Goal: Task Accomplishment & Management: Use online tool/utility

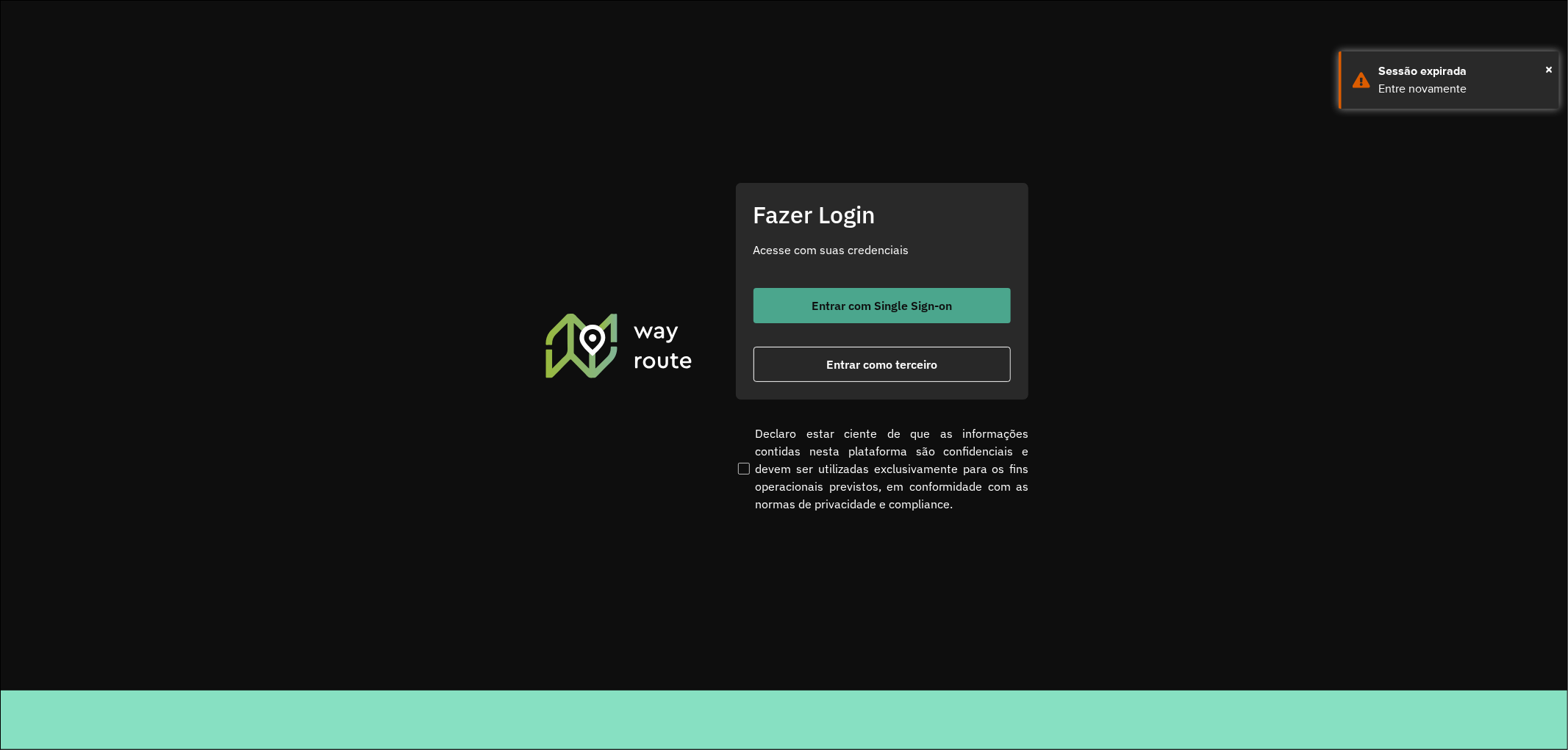
click at [907, 306] on span "Entrar com Single Sign-on" at bounding box center [881, 305] width 140 height 11
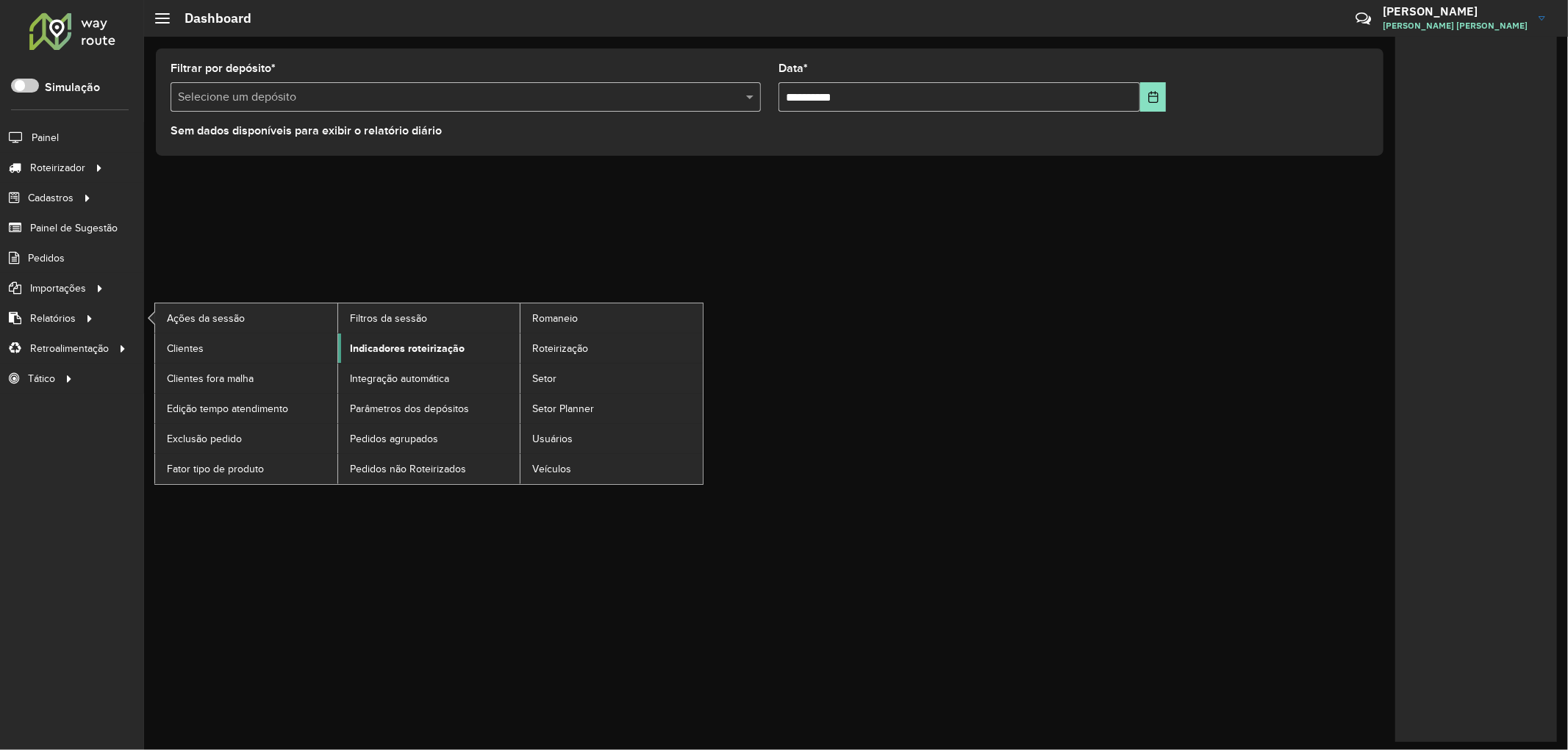
click at [423, 348] on span "Indicadores roteirização" at bounding box center [407, 348] width 115 height 15
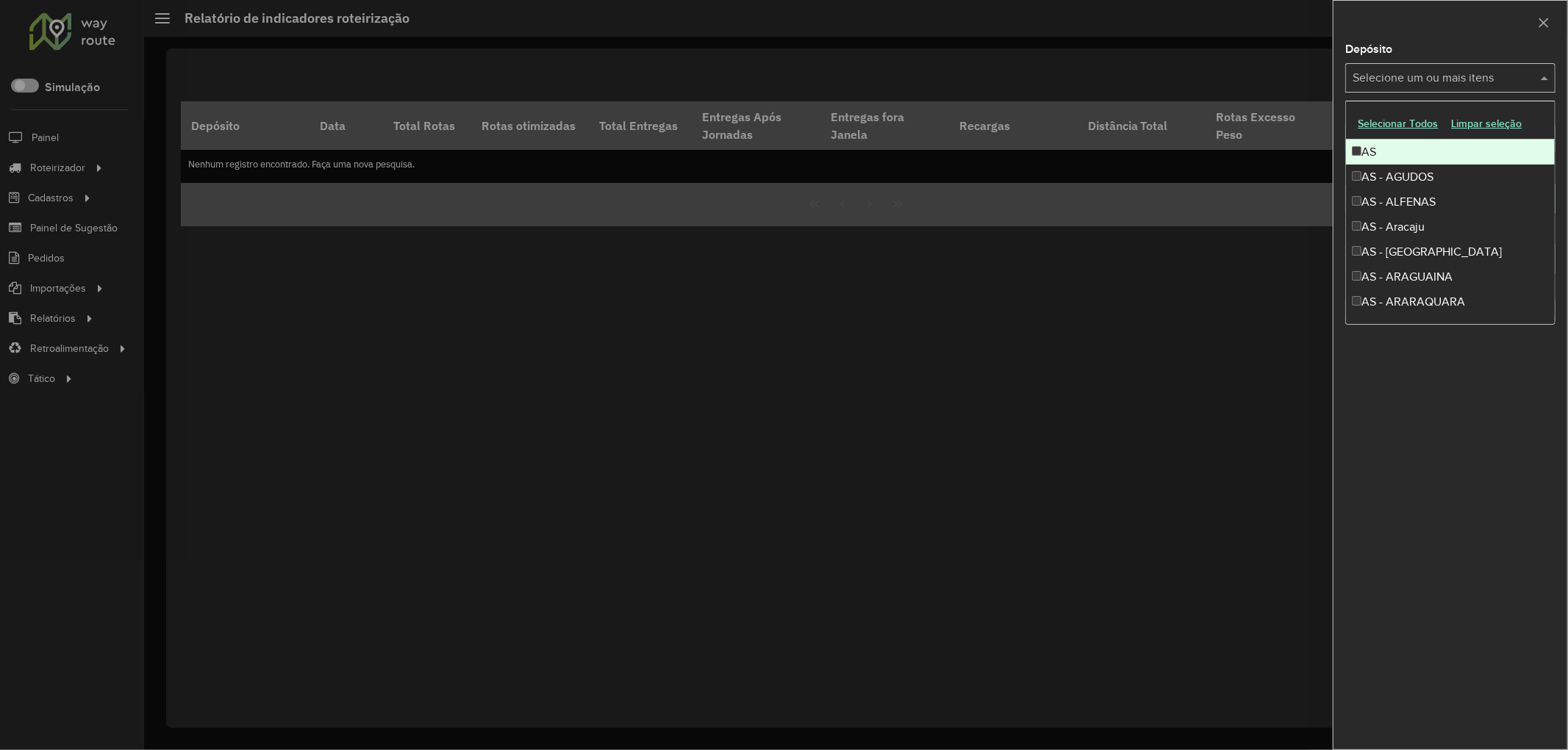
click at [1415, 80] on input "text" at bounding box center [1443, 79] width 188 height 18
click at [1401, 30] on div at bounding box center [1450, 22] width 234 height 43
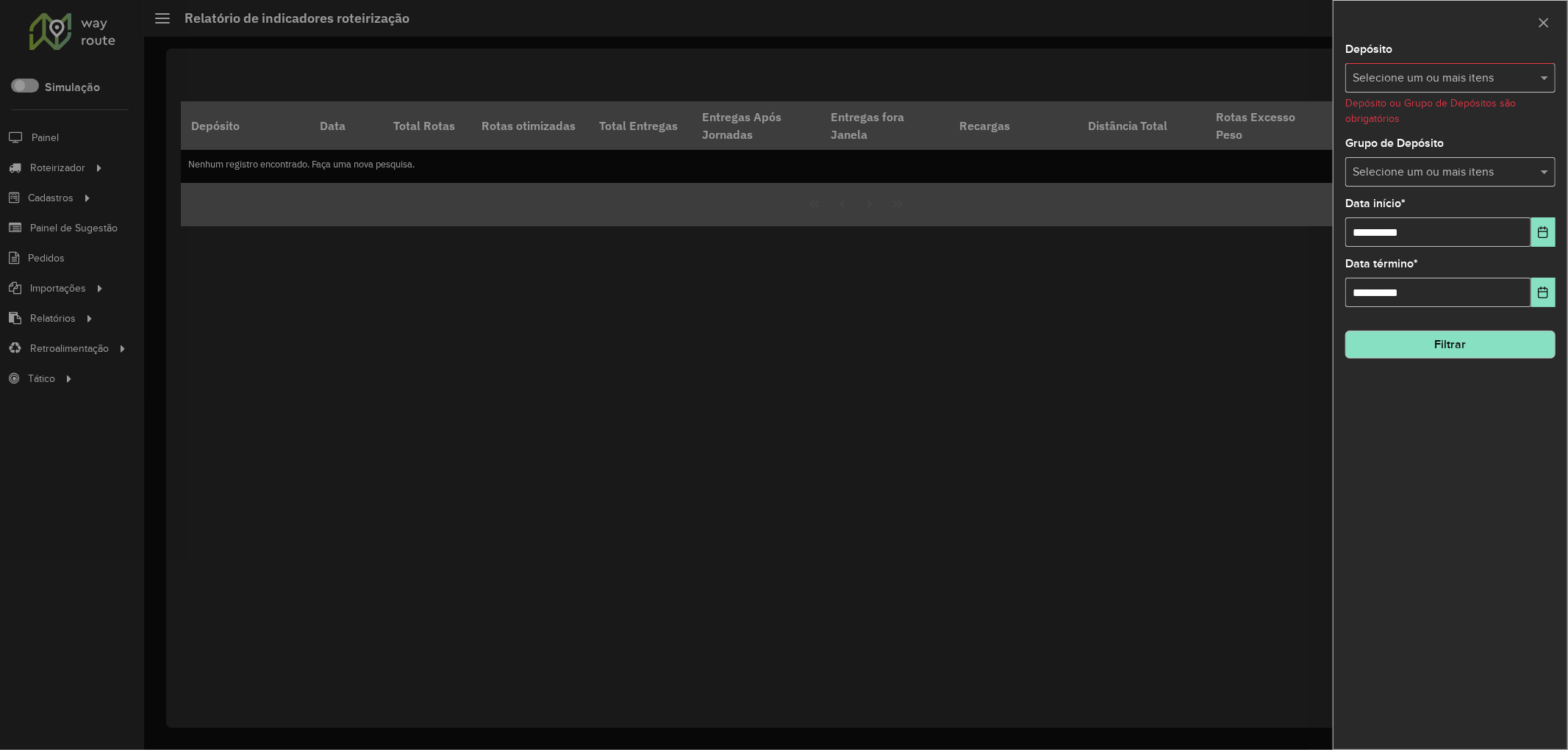
click at [1401, 173] on input "text" at bounding box center [1443, 173] width 188 height 18
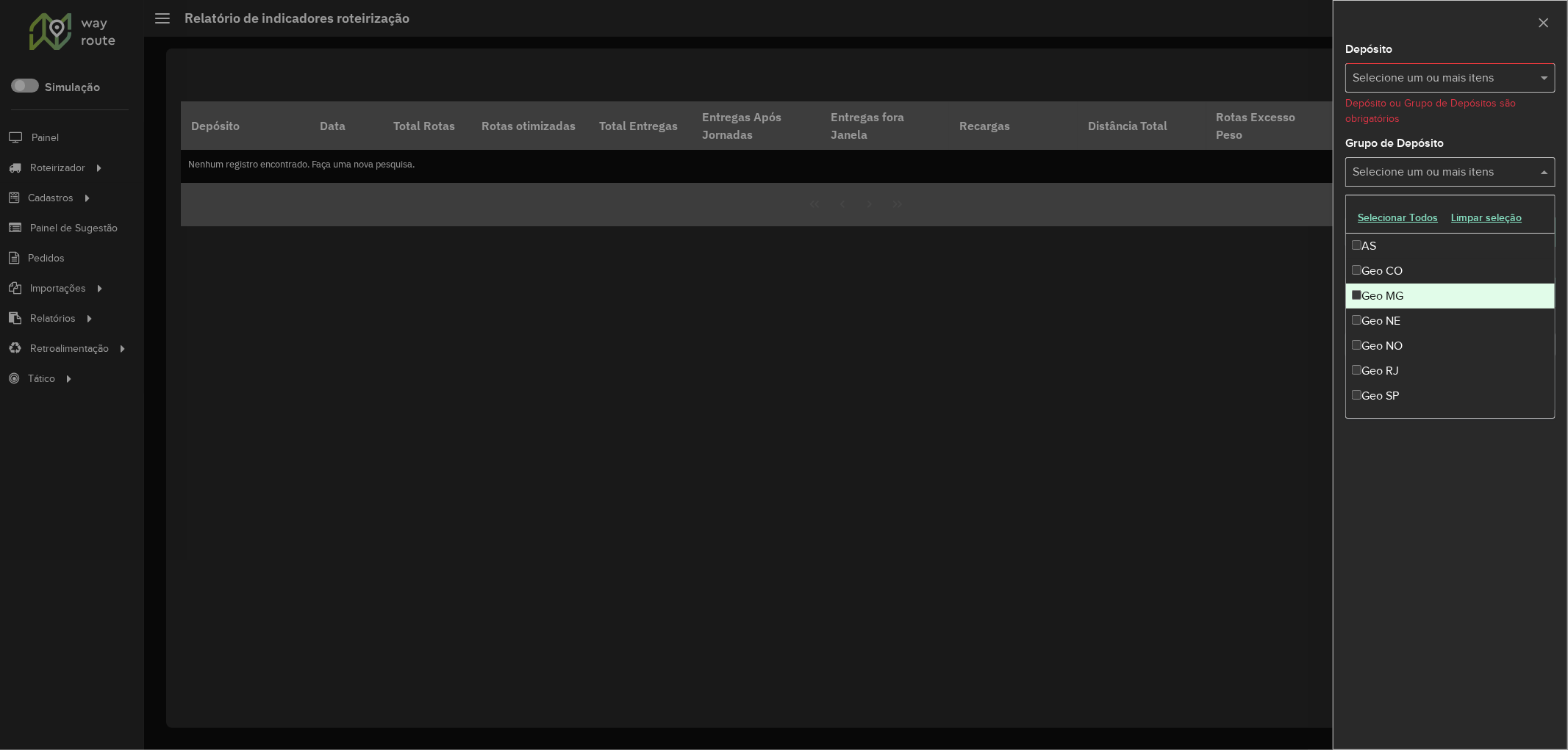
click at [1402, 291] on div "Geo MG" at bounding box center [1450, 296] width 208 height 25
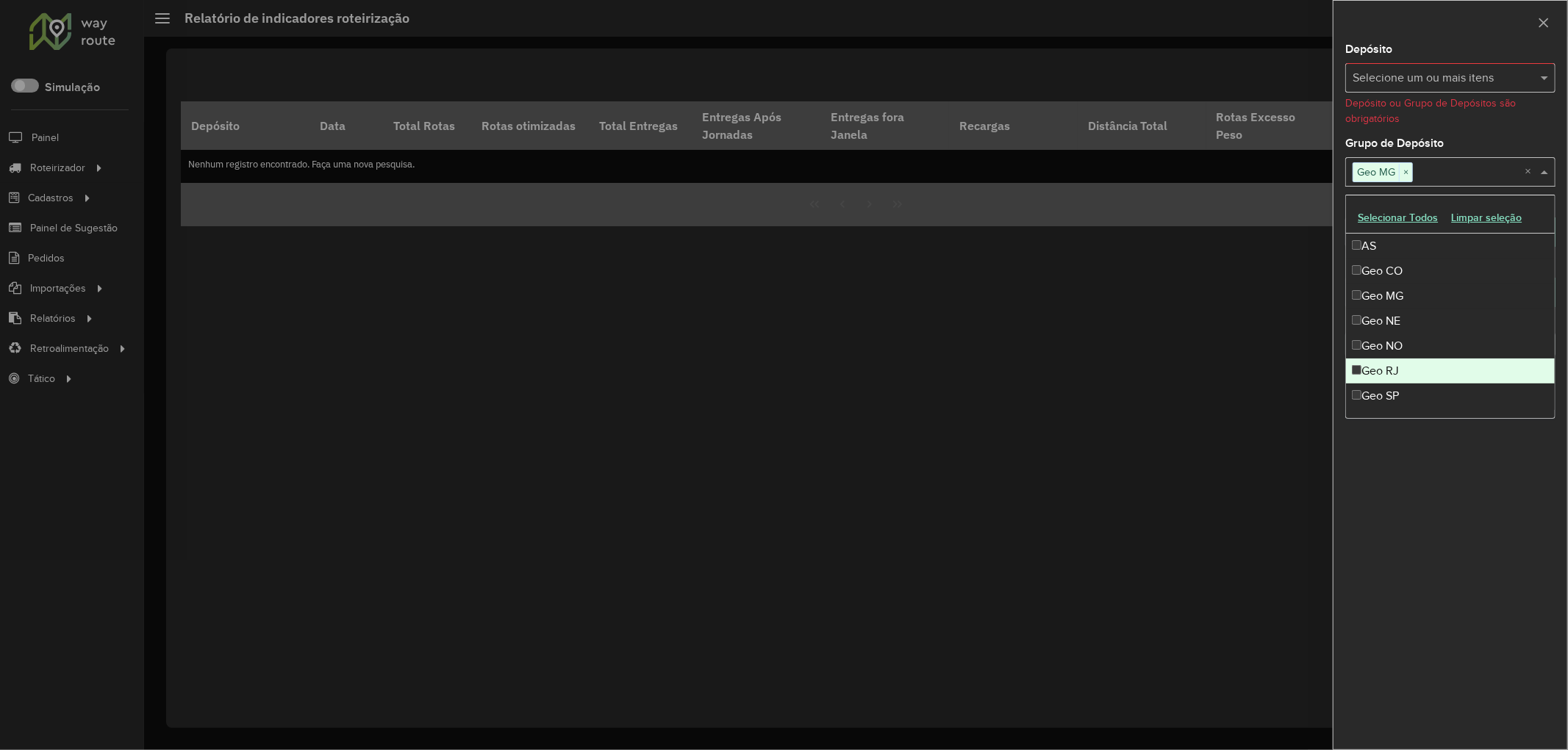
click at [1402, 364] on div "Geo RJ" at bounding box center [1450, 371] width 208 height 25
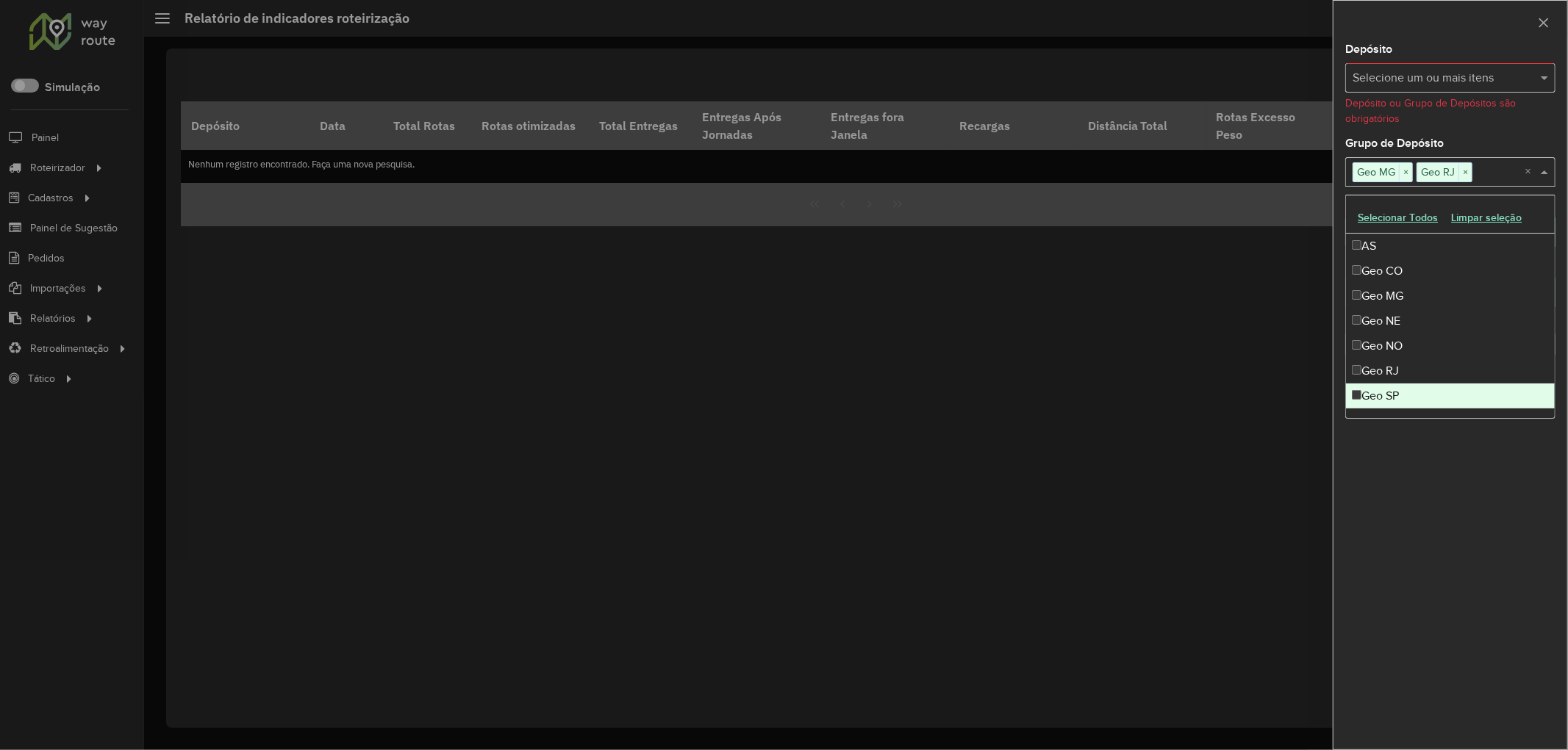
click at [1402, 393] on div "Geo SP" at bounding box center [1450, 396] width 208 height 25
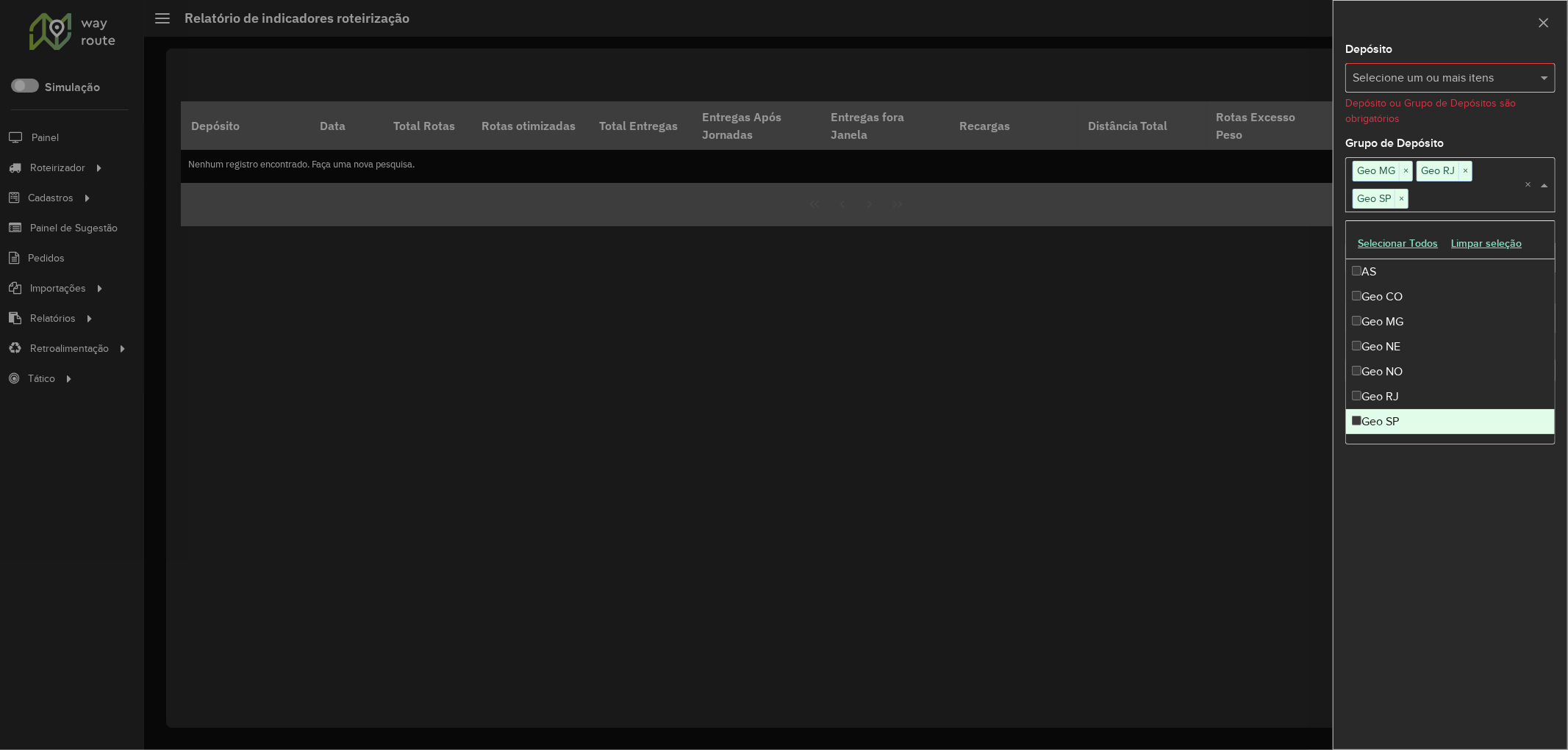
click at [1434, 515] on div "**********" at bounding box center [1450, 397] width 234 height 706
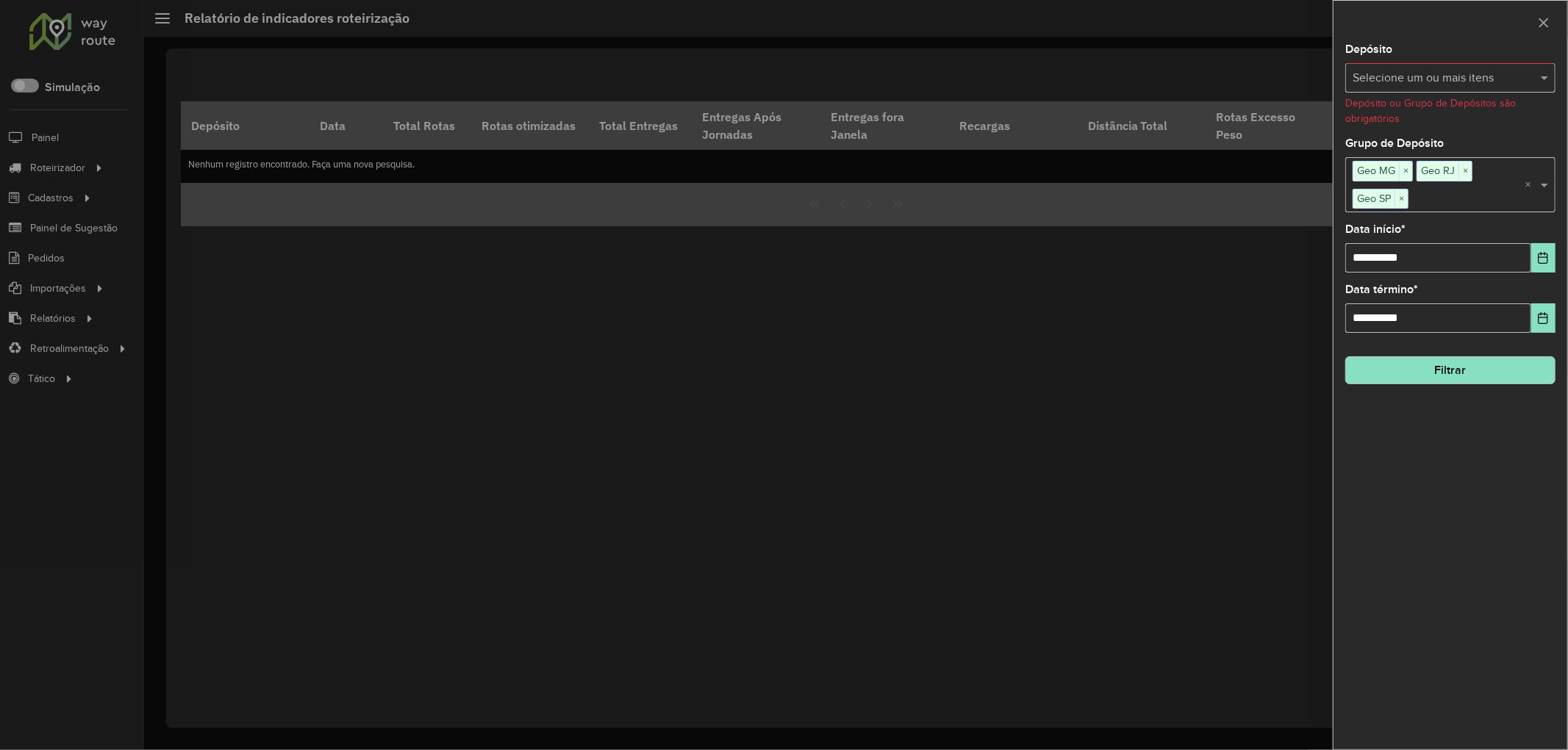
click at [1442, 375] on button "Filtrar" at bounding box center [1450, 370] width 210 height 28
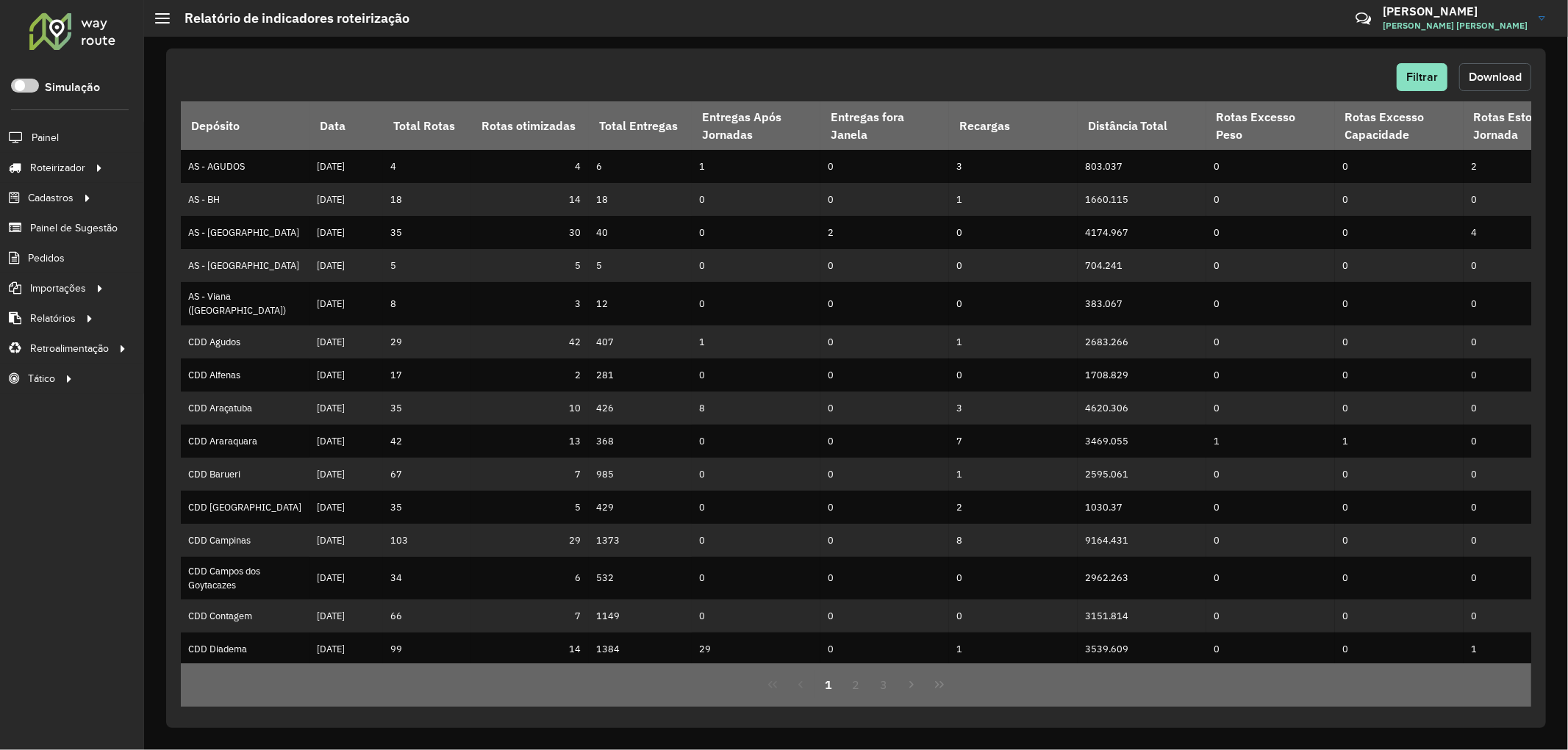
click at [1505, 66] on button "Download" at bounding box center [1495, 78] width 72 height 28
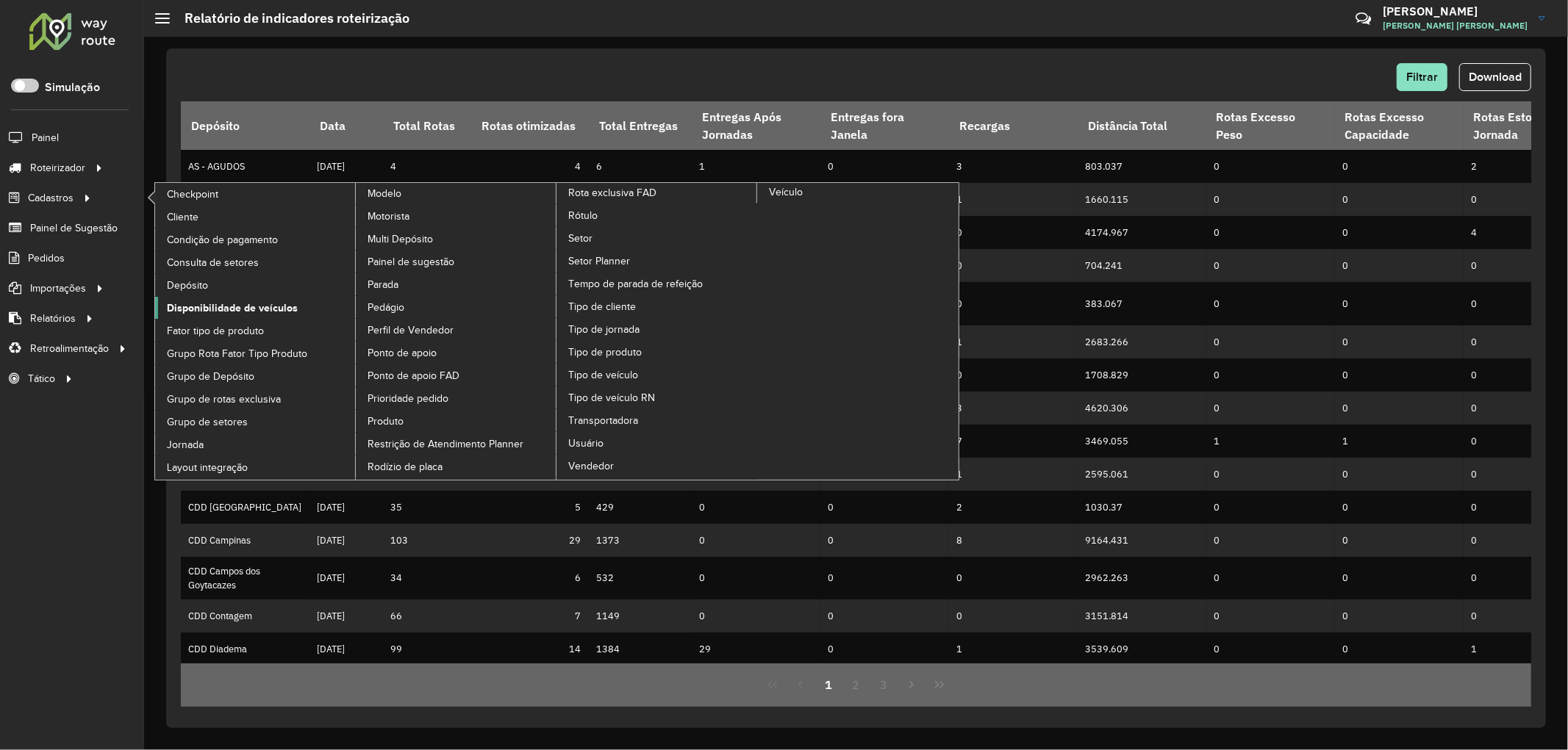
click at [203, 306] on span "Disponibilidade de veículos" at bounding box center [232, 307] width 131 height 15
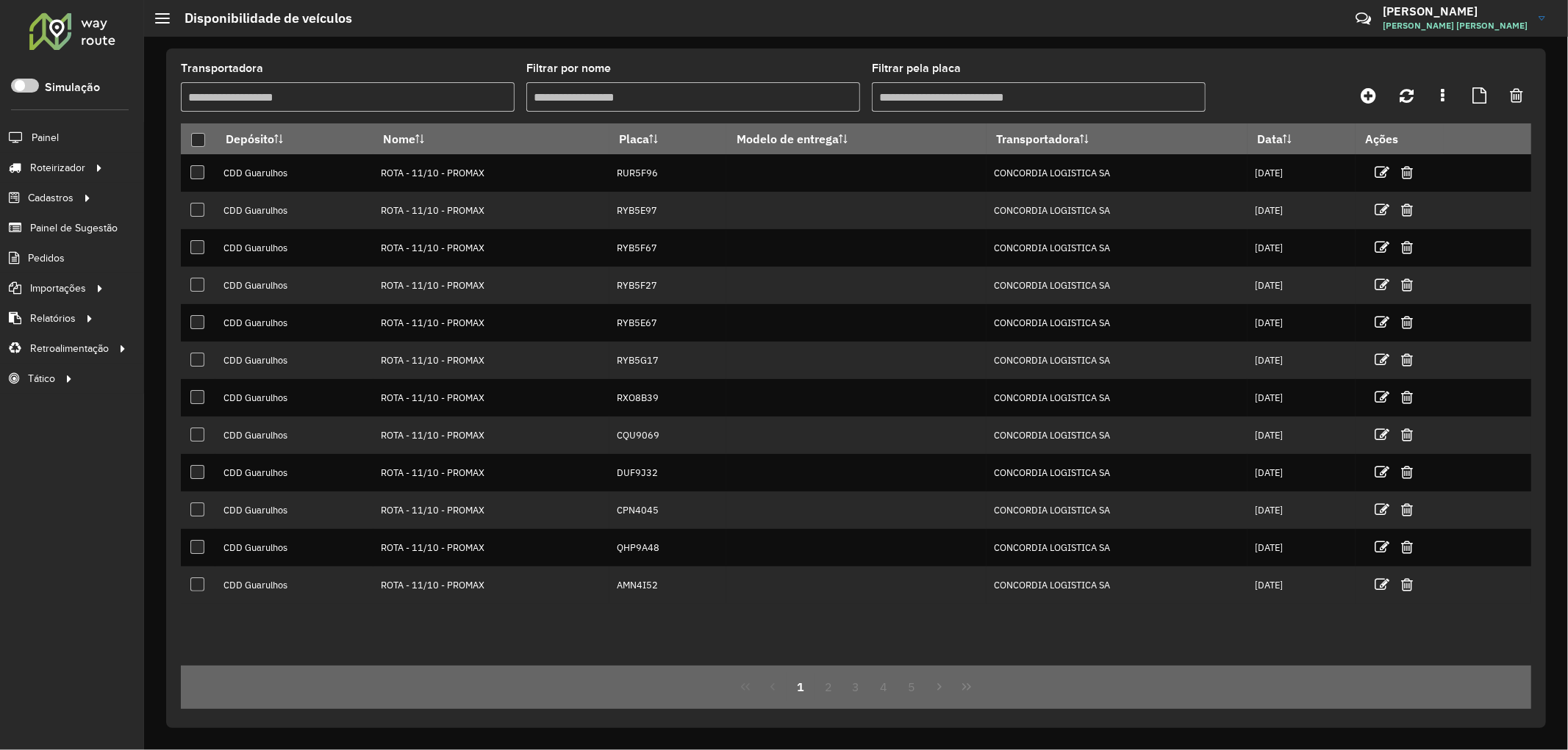
click at [235, 98] on input "Transportadora" at bounding box center [348, 96] width 334 height 29
click at [195, 142] on div at bounding box center [198, 140] width 14 height 14
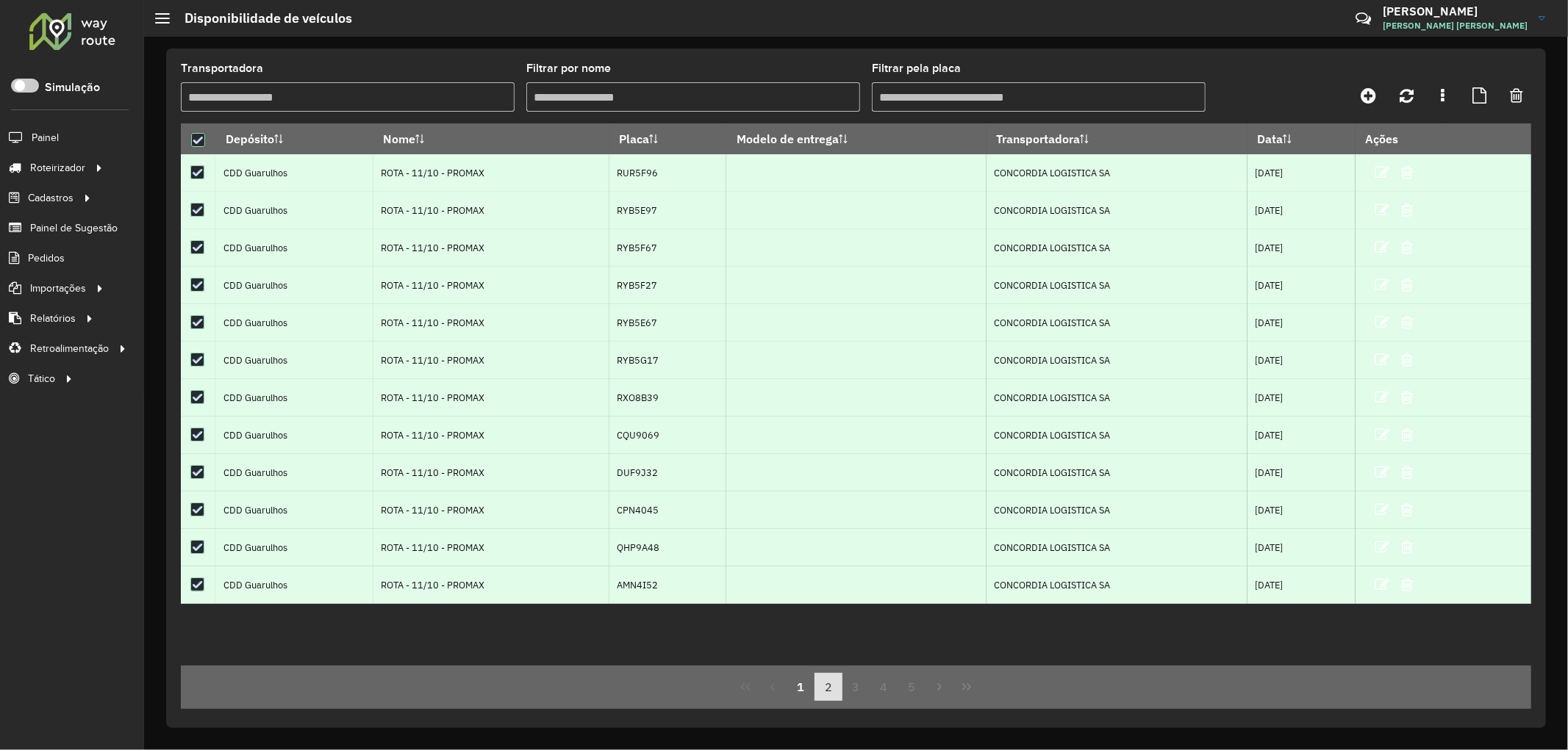
click at [833, 685] on button "2" at bounding box center [829, 687] width 28 height 28
click at [851, 693] on button "3" at bounding box center [856, 687] width 28 height 28
click at [870, 693] on button "4" at bounding box center [883, 687] width 28 height 28
click at [905, 693] on button "6" at bounding box center [912, 687] width 28 height 28
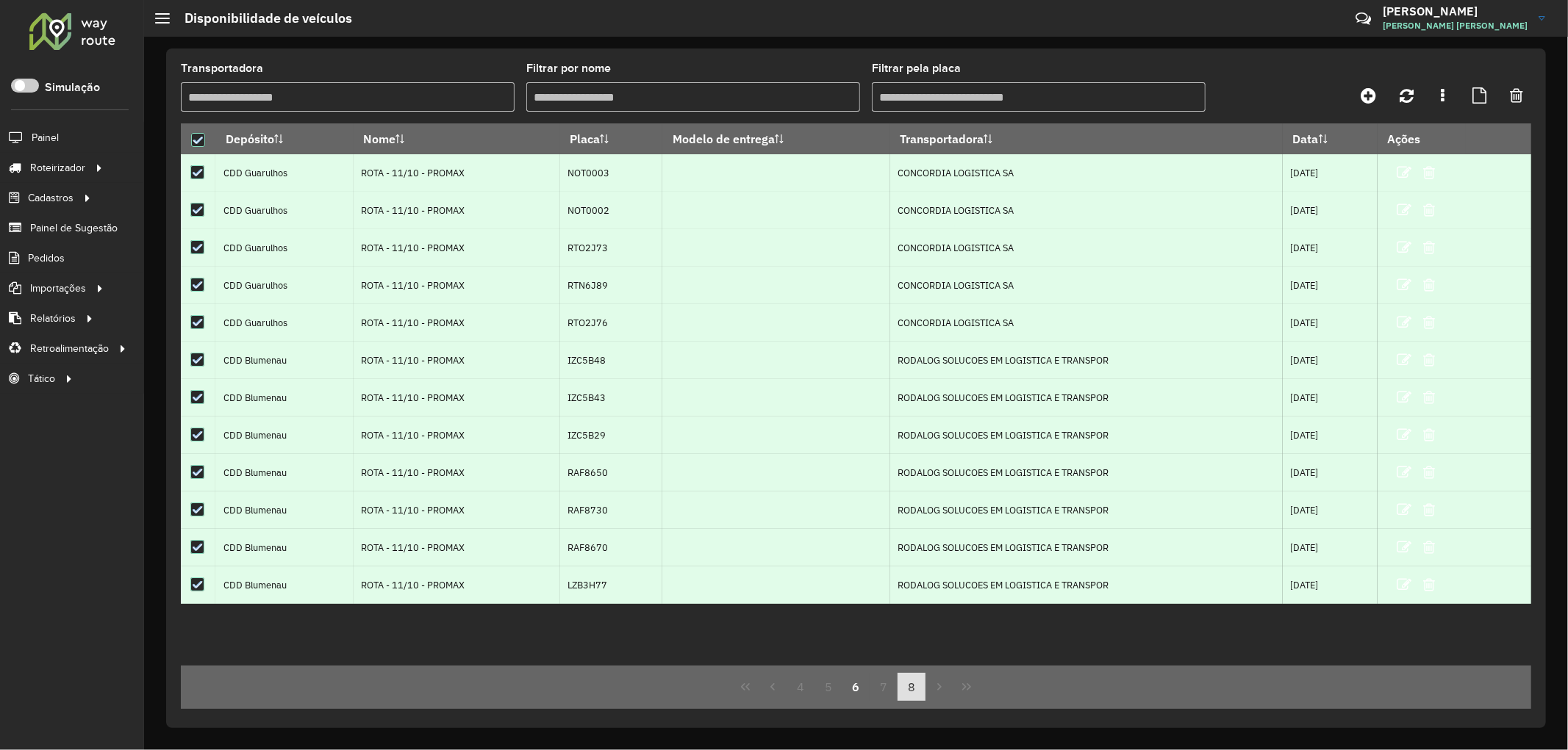
click at [920, 693] on button "8" at bounding box center [912, 687] width 28 height 28
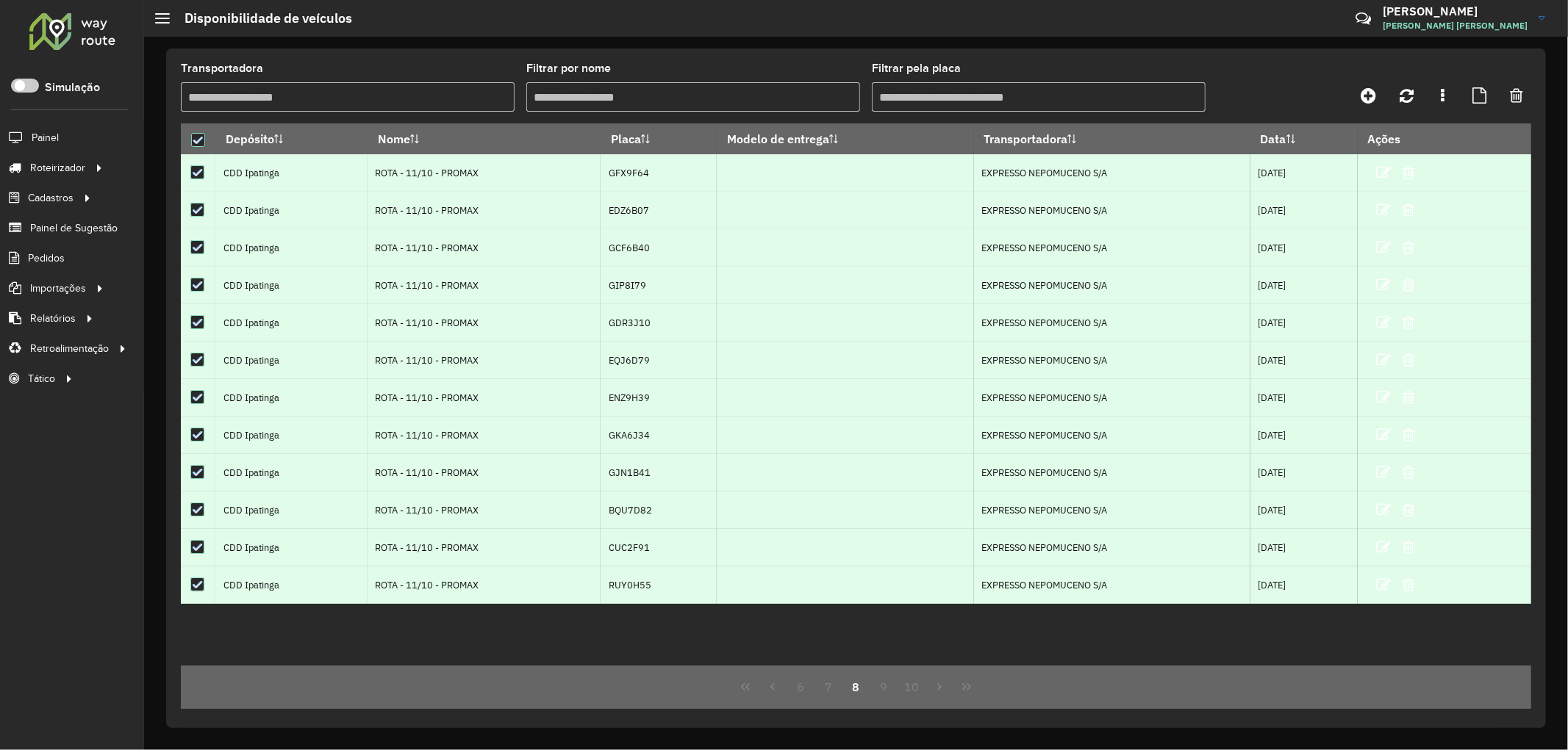
click at [920, 693] on button "10" at bounding box center [912, 687] width 28 height 28
click at [920, 693] on button "12" at bounding box center [912, 687] width 28 height 28
click at [201, 140] on icon at bounding box center [198, 140] width 11 height 11
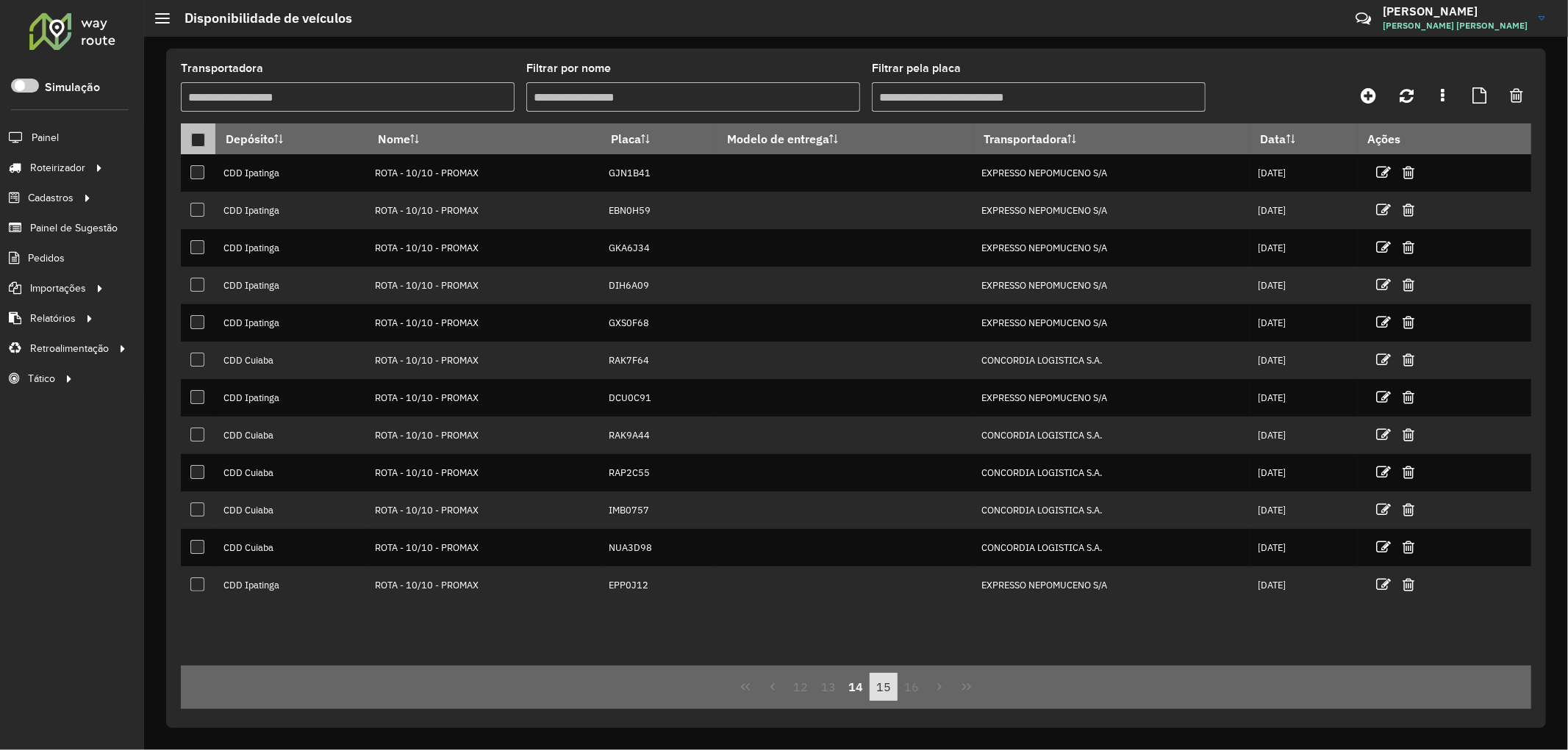
click at [877, 685] on button "15" at bounding box center [883, 687] width 28 height 28
click at [578, 98] on input "Filtrar por nome" at bounding box center [693, 96] width 334 height 29
click at [310, 92] on input "Transportadora" at bounding box center [348, 96] width 334 height 29
click at [199, 142] on div at bounding box center [198, 140] width 14 height 14
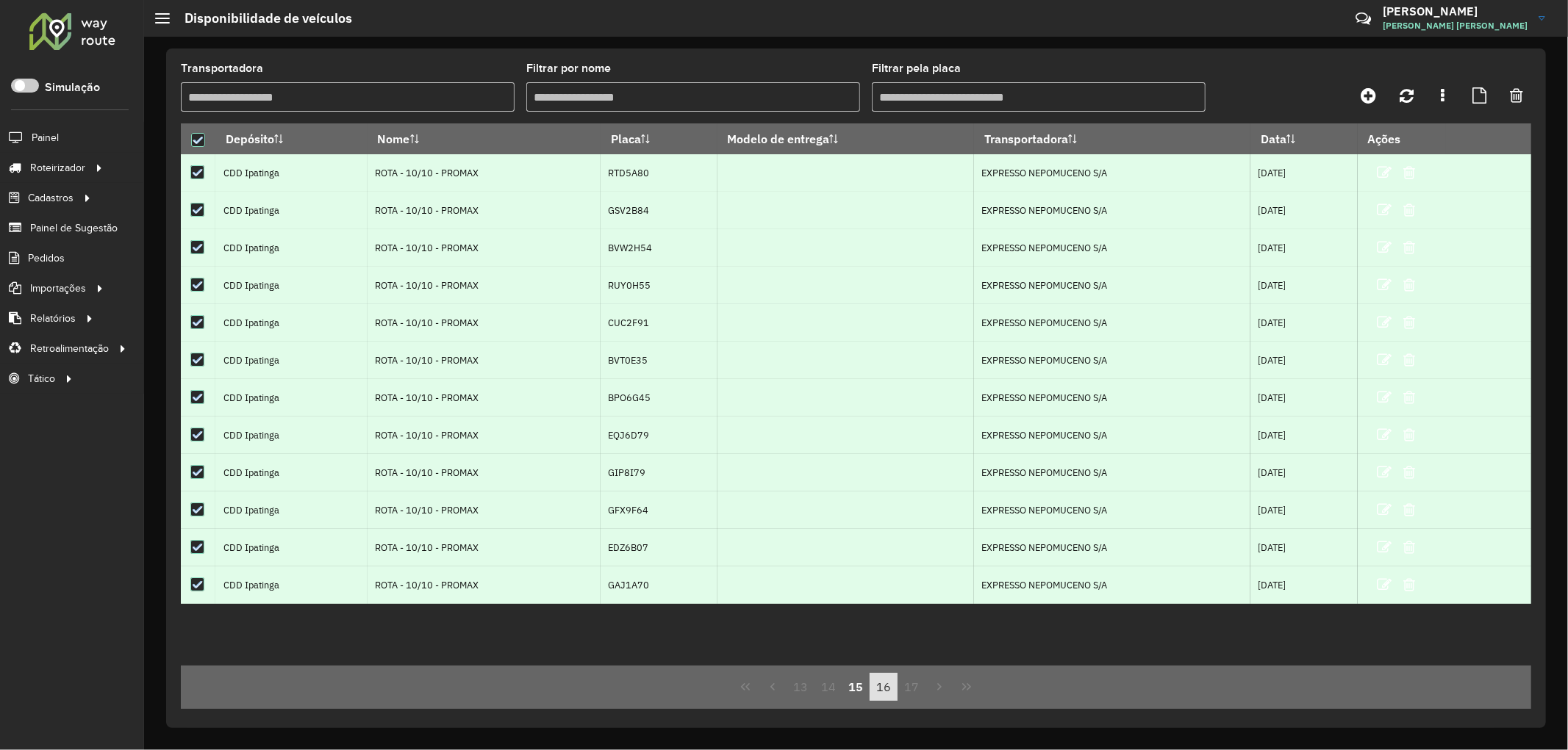
click at [886, 687] on button "16" at bounding box center [883, 687] width 28 height 28
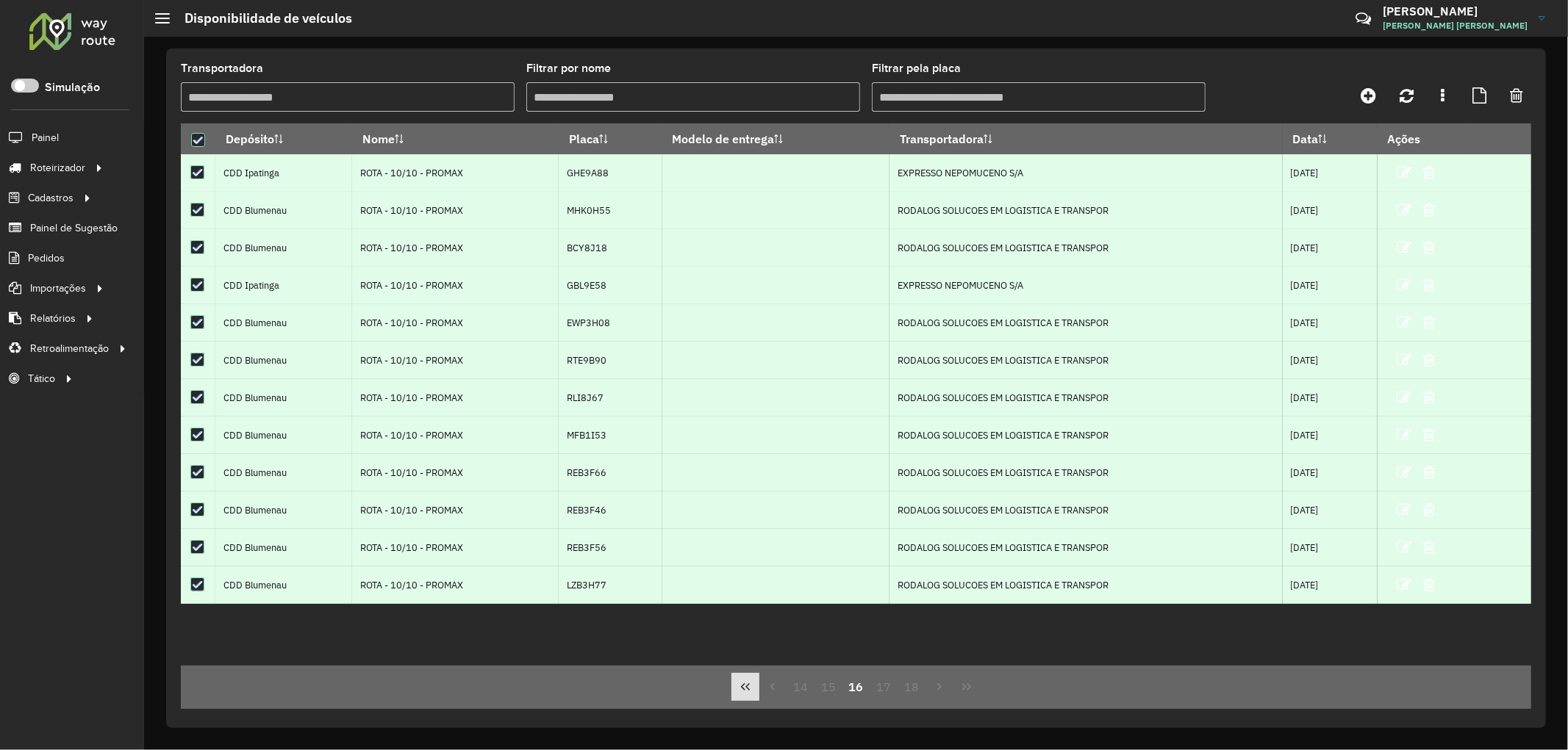
click at [750, 689] on icon "First Page" at bounding box center [745, 686] width 11 height 11
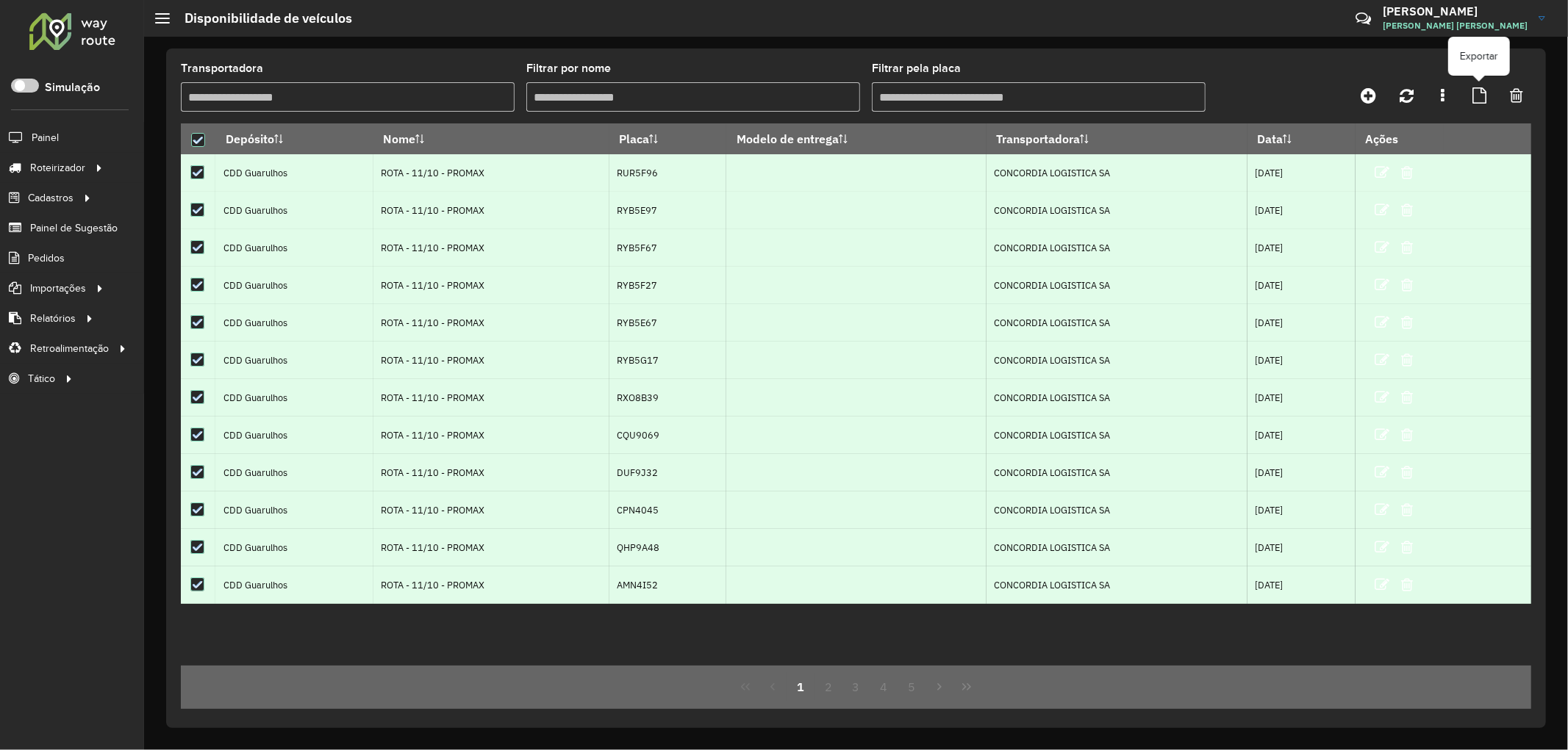
click at [1485, 94] on icon at bounding box center [1479, 95] width 14 height 16
click at [195, 138] on icon at bounding box center [198, 140] width 11 height 11
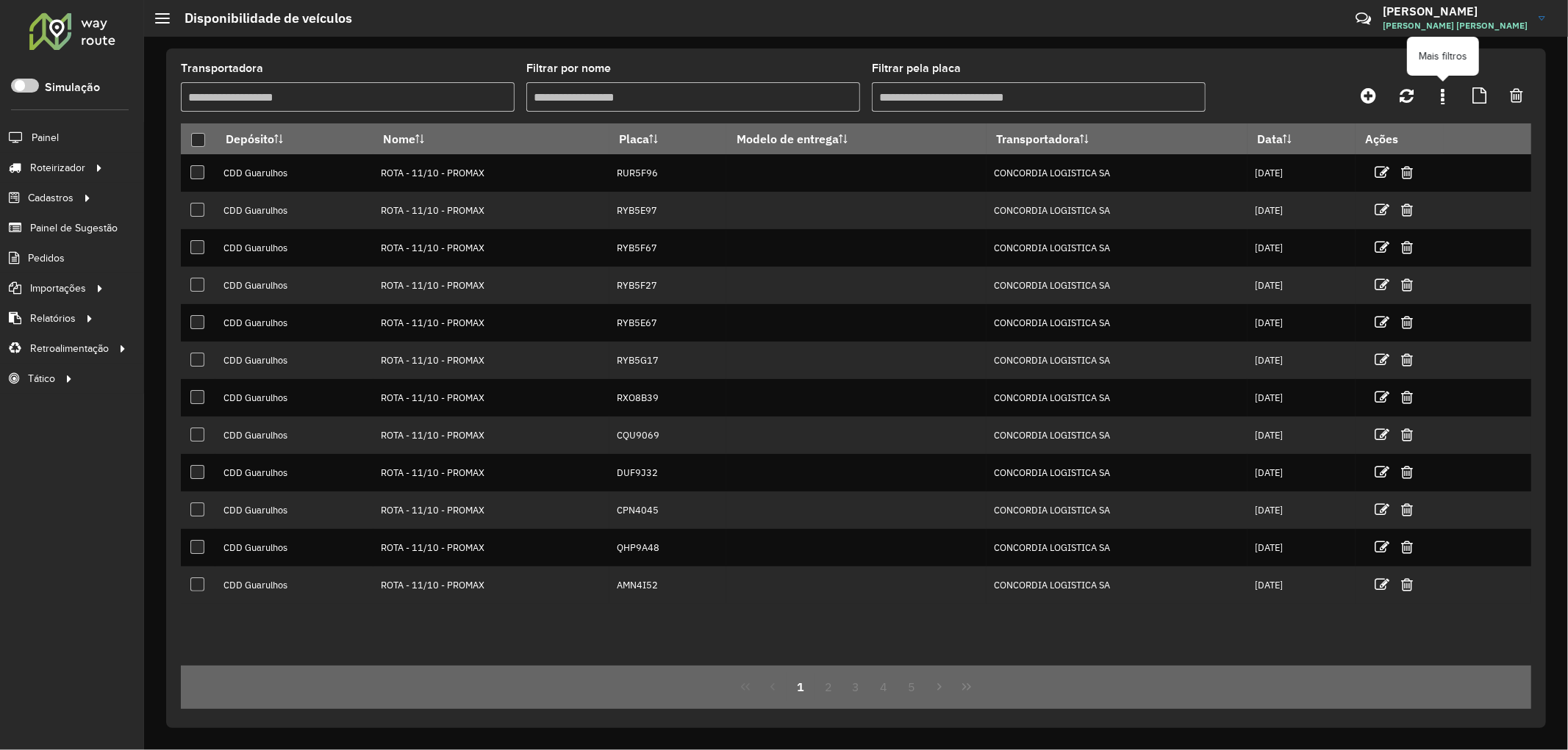
click at [1445, 95] on link at bounding box center [1442, 95] width 29 height 27
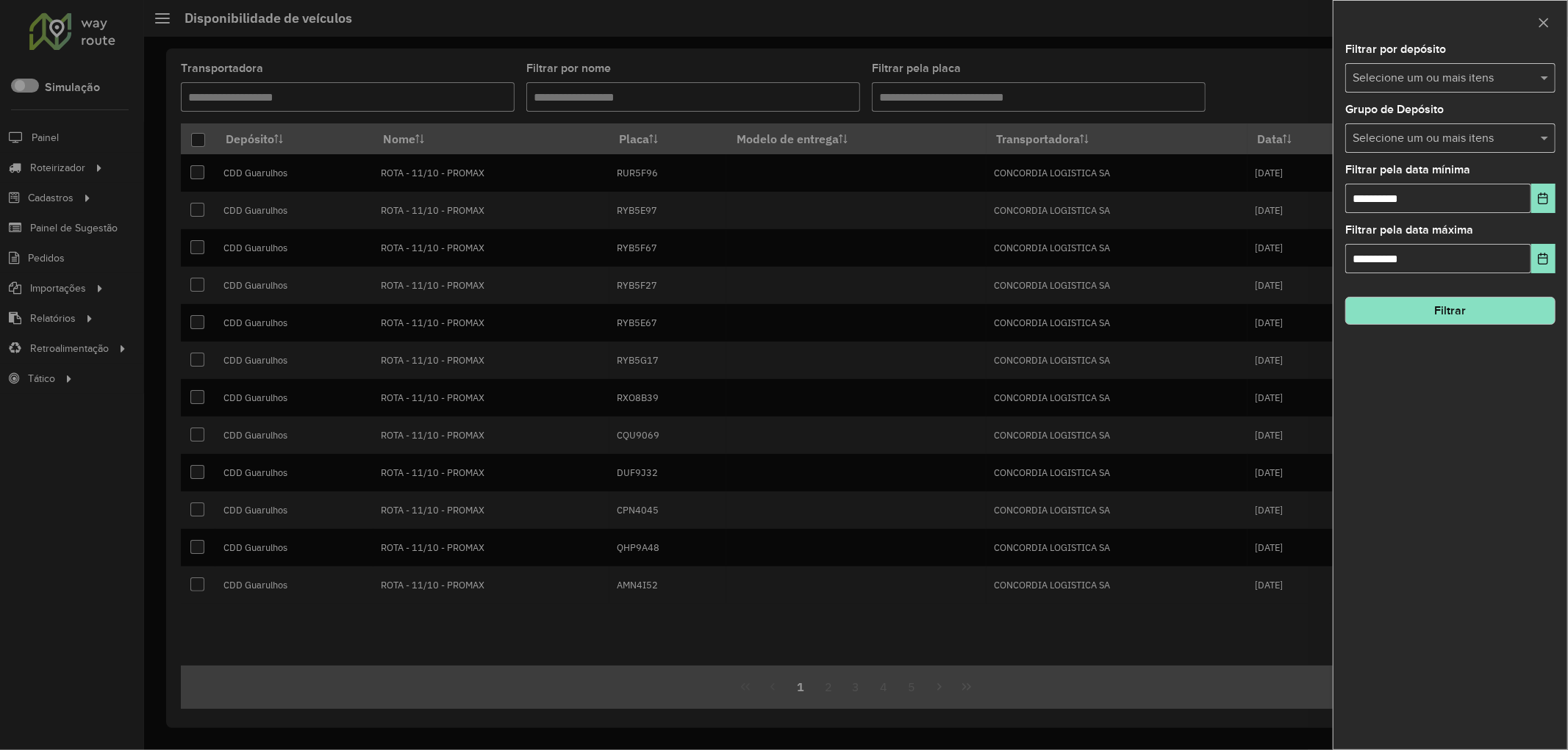
click at [1367, 86] on input "text" at bounding box center [1443, 79] width 188 height 18
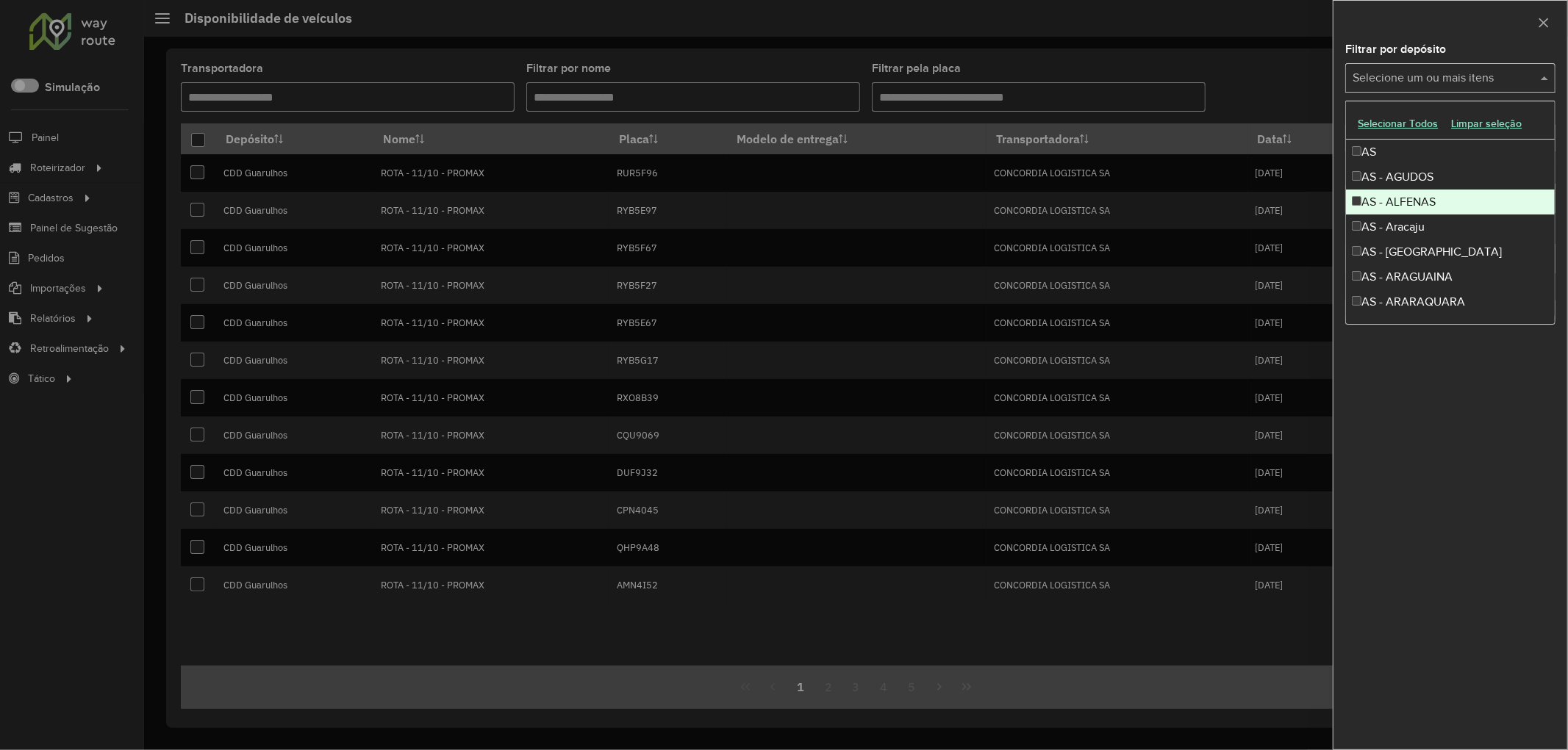
click at [1531, 504] on div "**********" at bounding box center [1450, 397] width 234 height 706
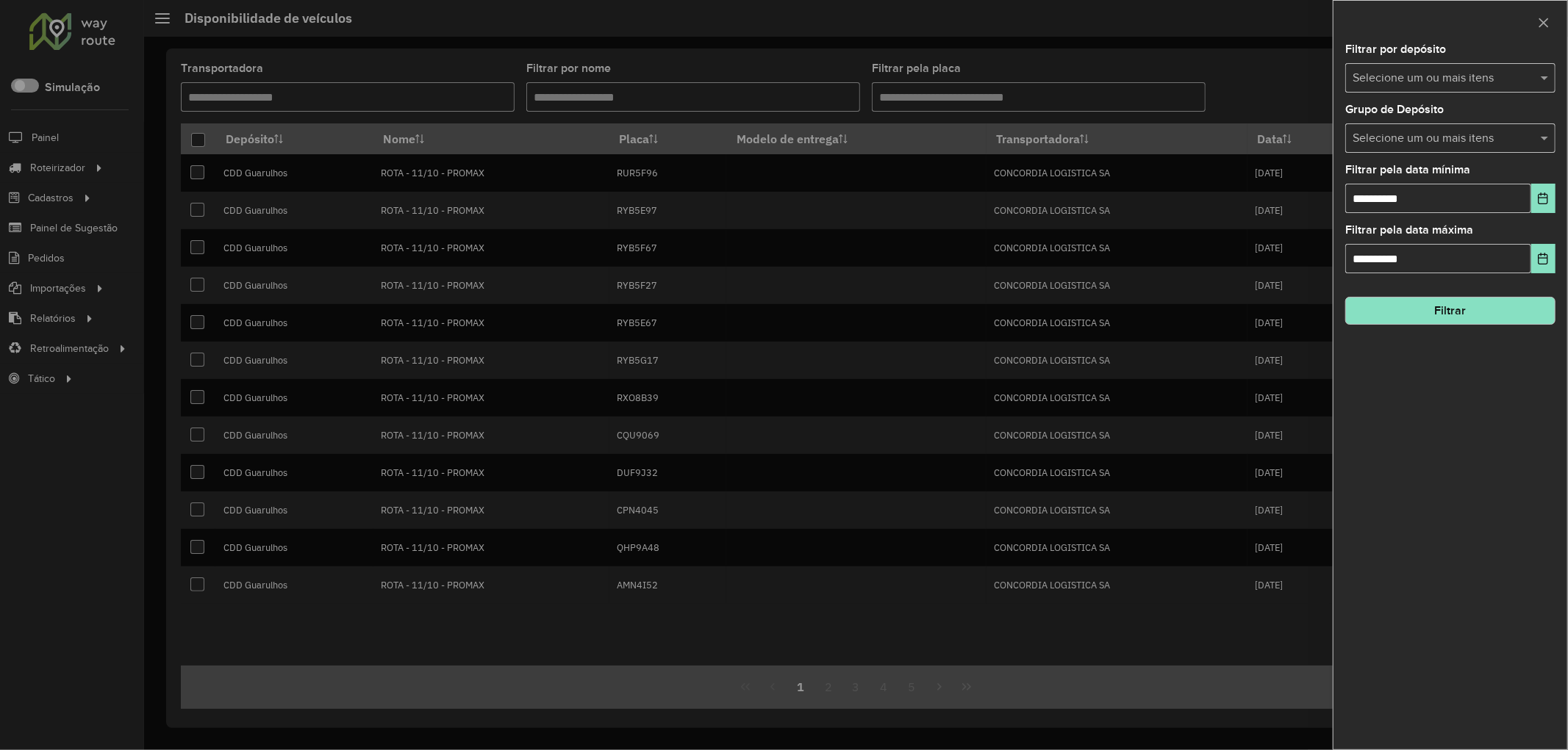
click at [1420, 144] on input "text" at bounding box center [1443, 139] width 188 height 18
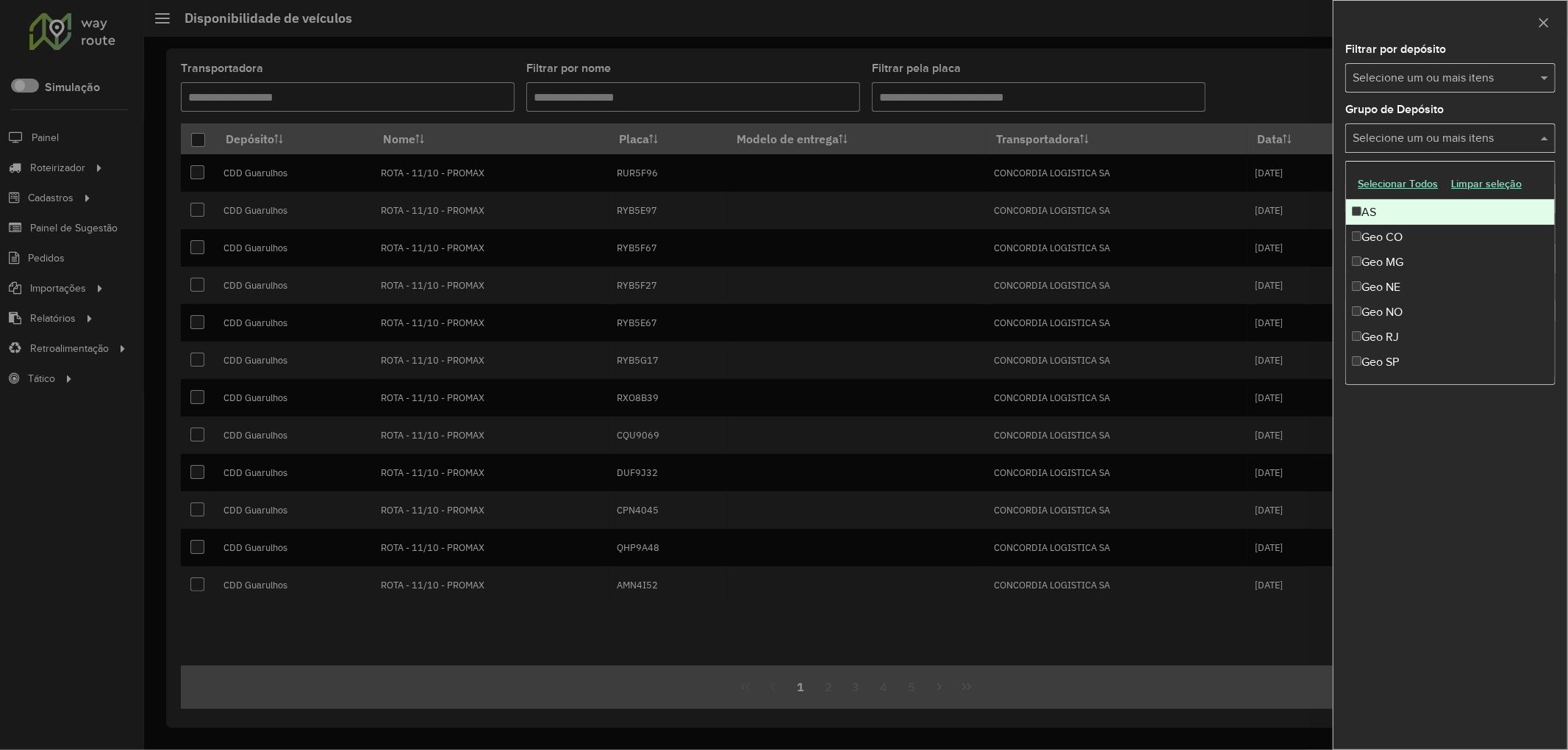
click at [1420, 144] on input "text" at bounding box center [1443, 139] width 188 height 18
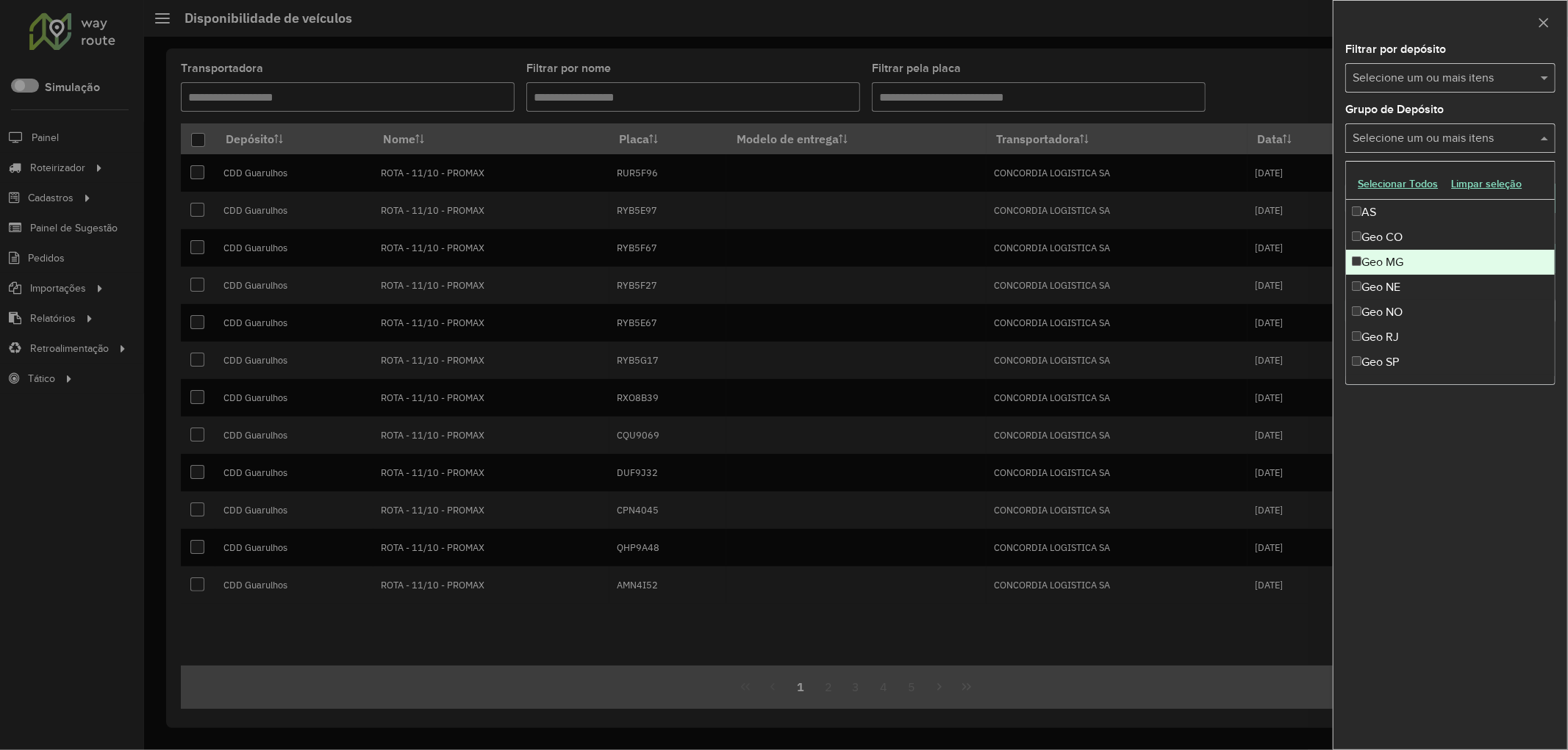
click at [1383, 261] on div "Geo MG" at bounding box center [1450, 262] width 208 height 25
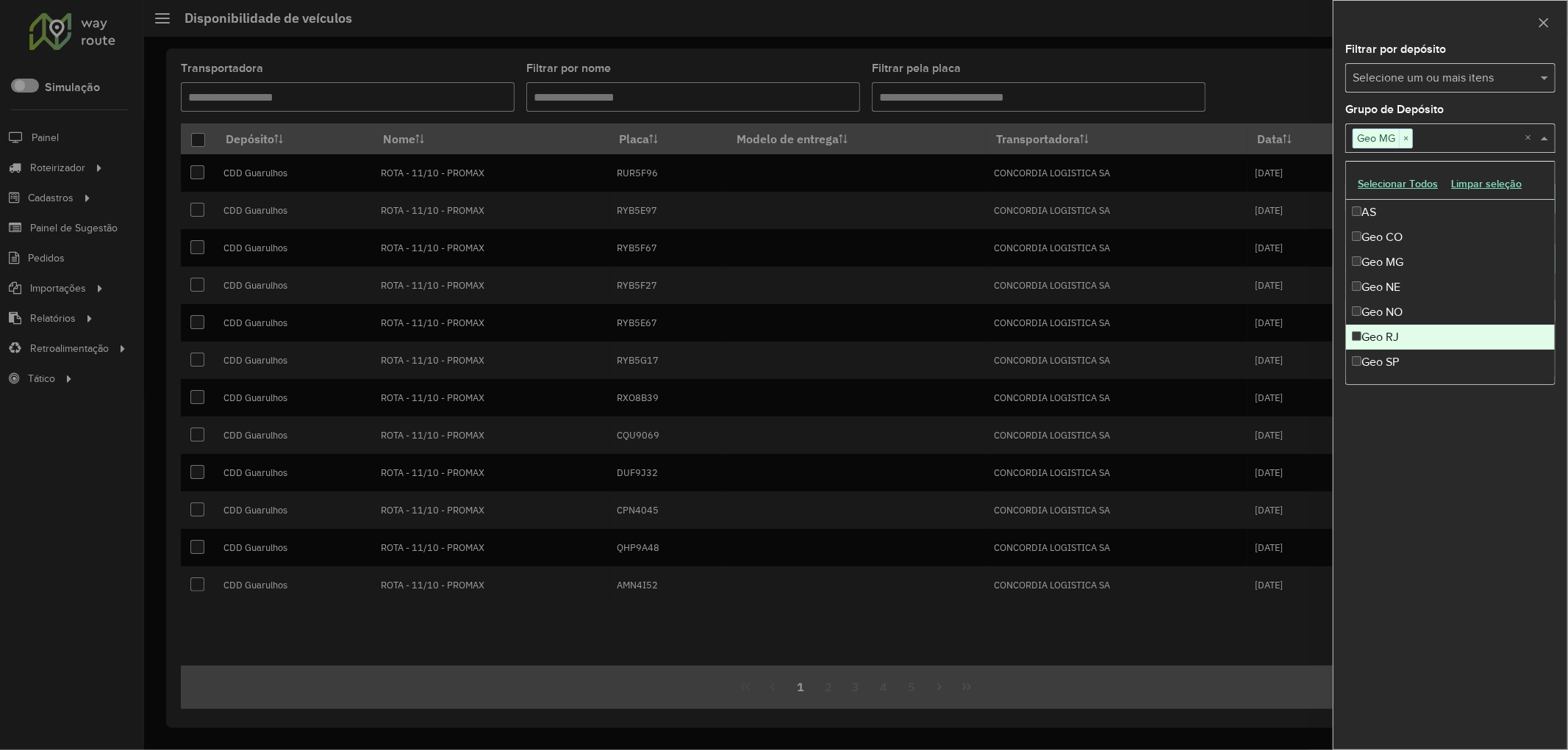
click at [1394, 331] on div "Geo RJ" at bounding box center [1450, 337] width 208 height 25
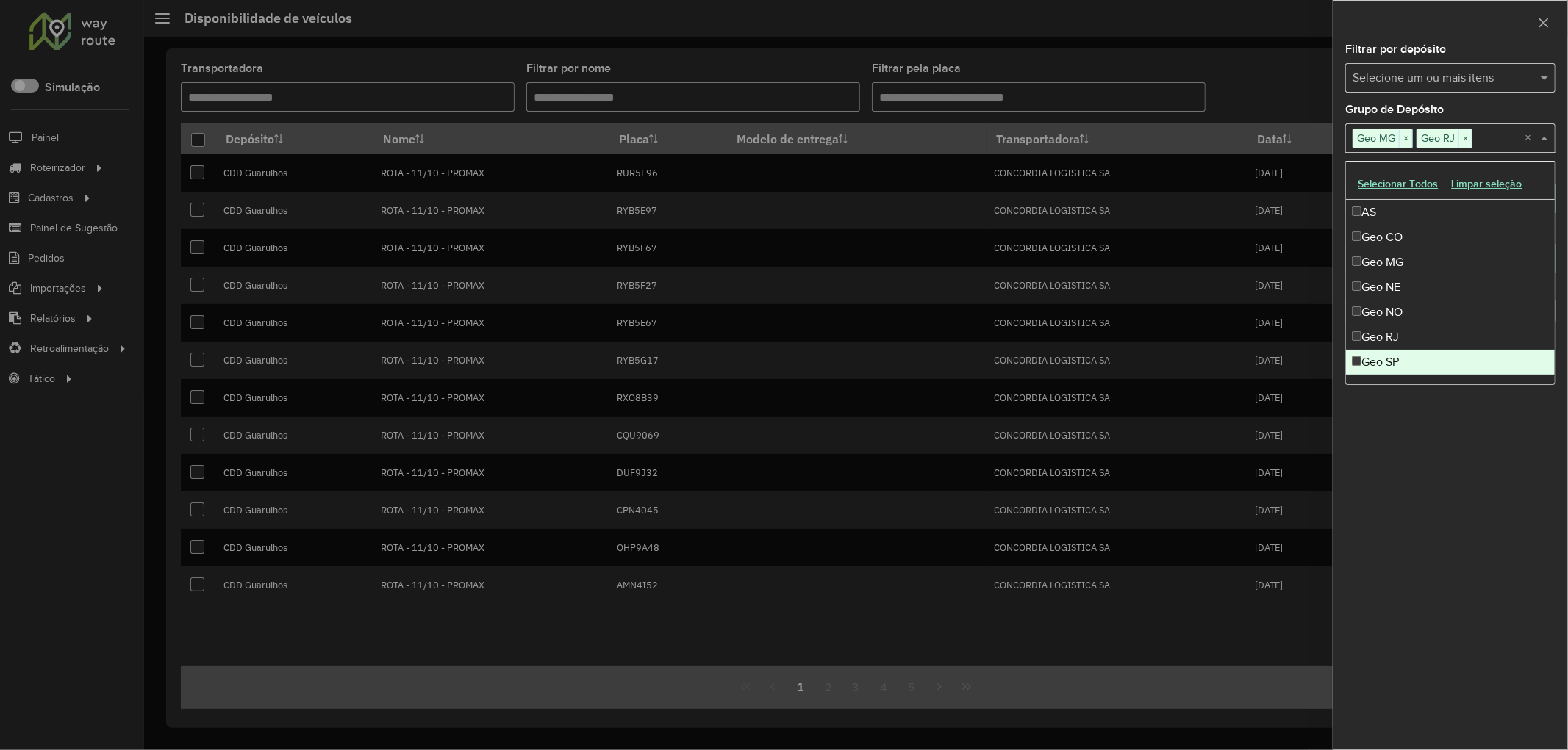
click at [1390, 359] on div "Geo SP" at bounding box center [1450, 362] width 208 height 25
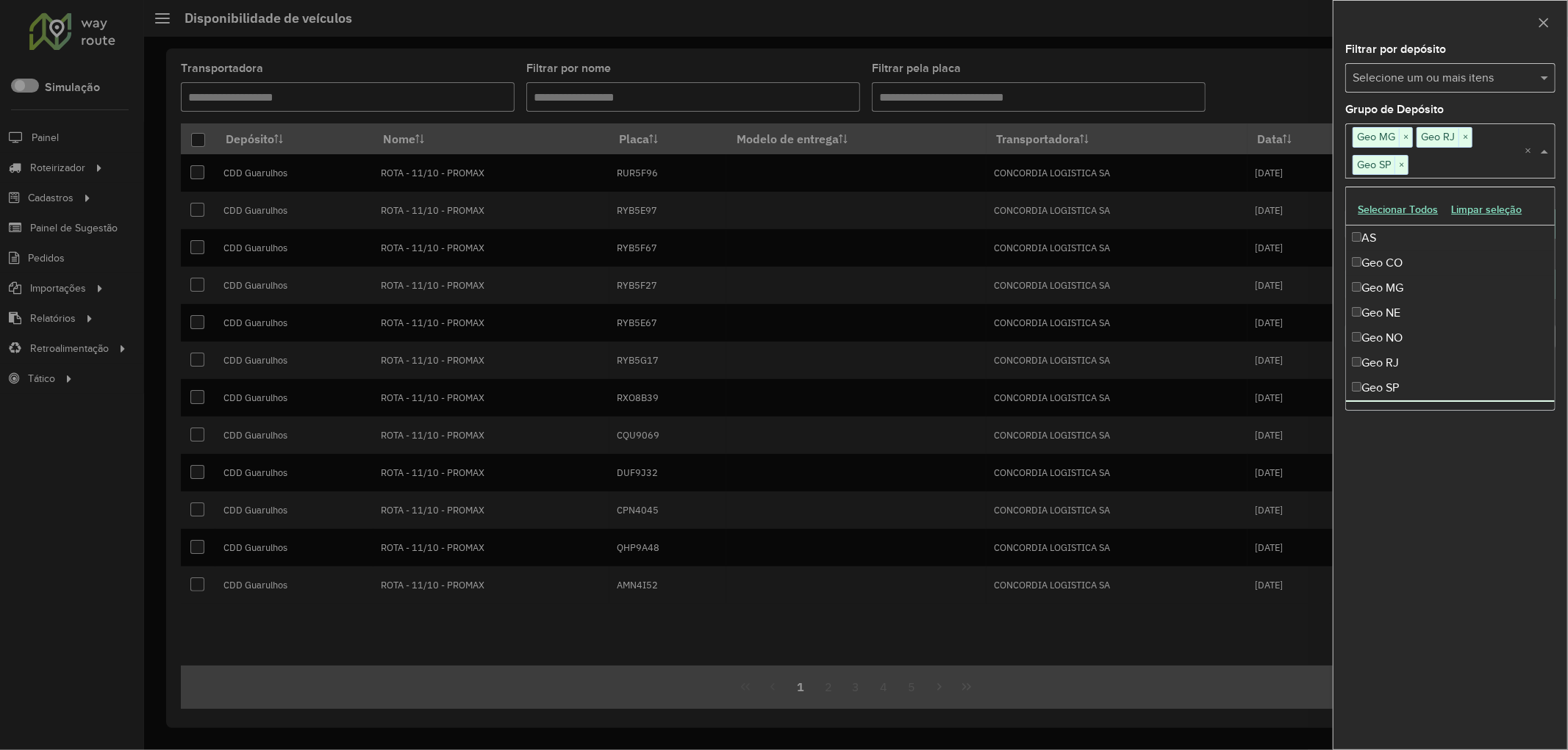
click at [1422, 488] on div "**********" at bounding box center [1450, 397] width 234 height 706
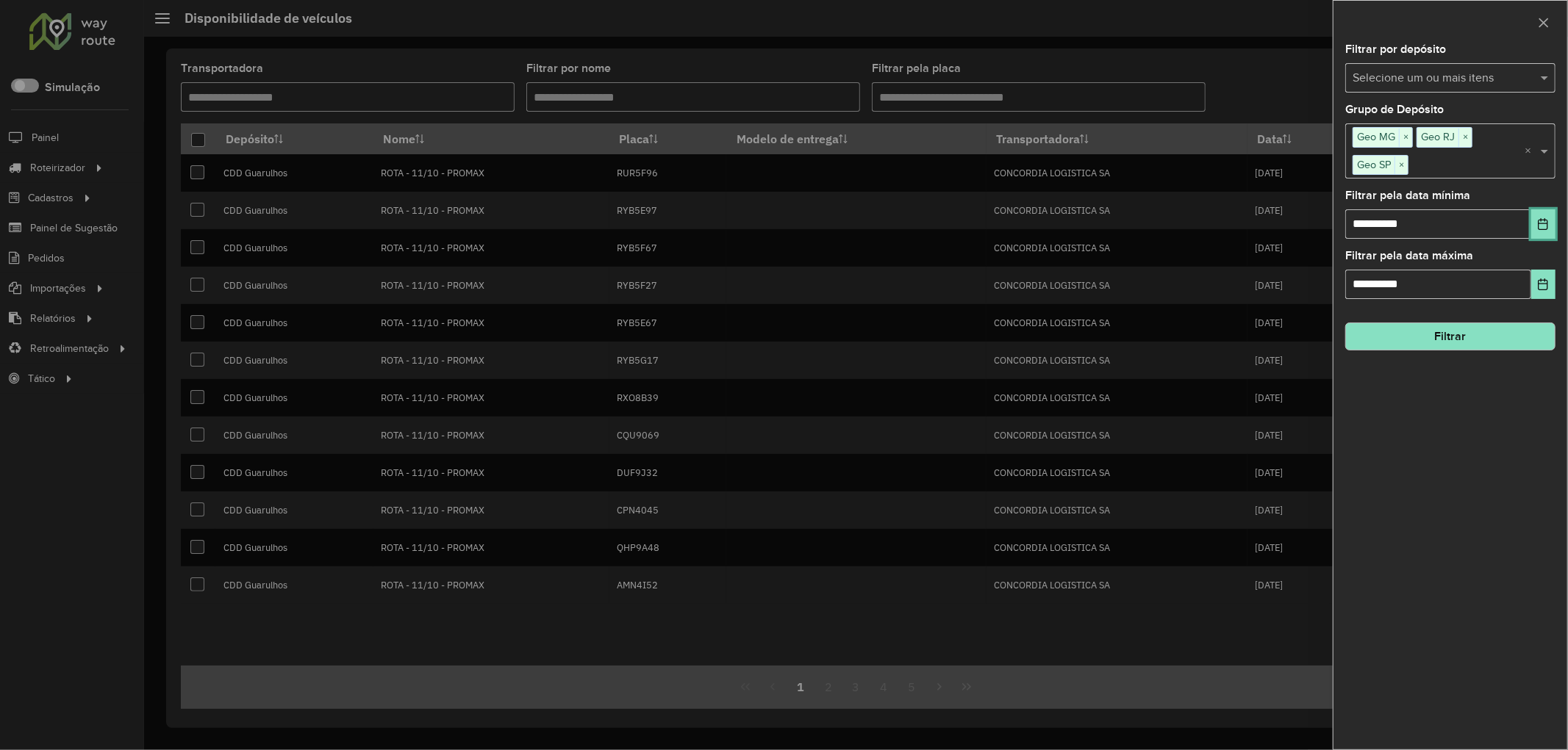
click at [1546, 224] on icon "Choose Date" at bounding box center [1542, 223] width 10 height 11
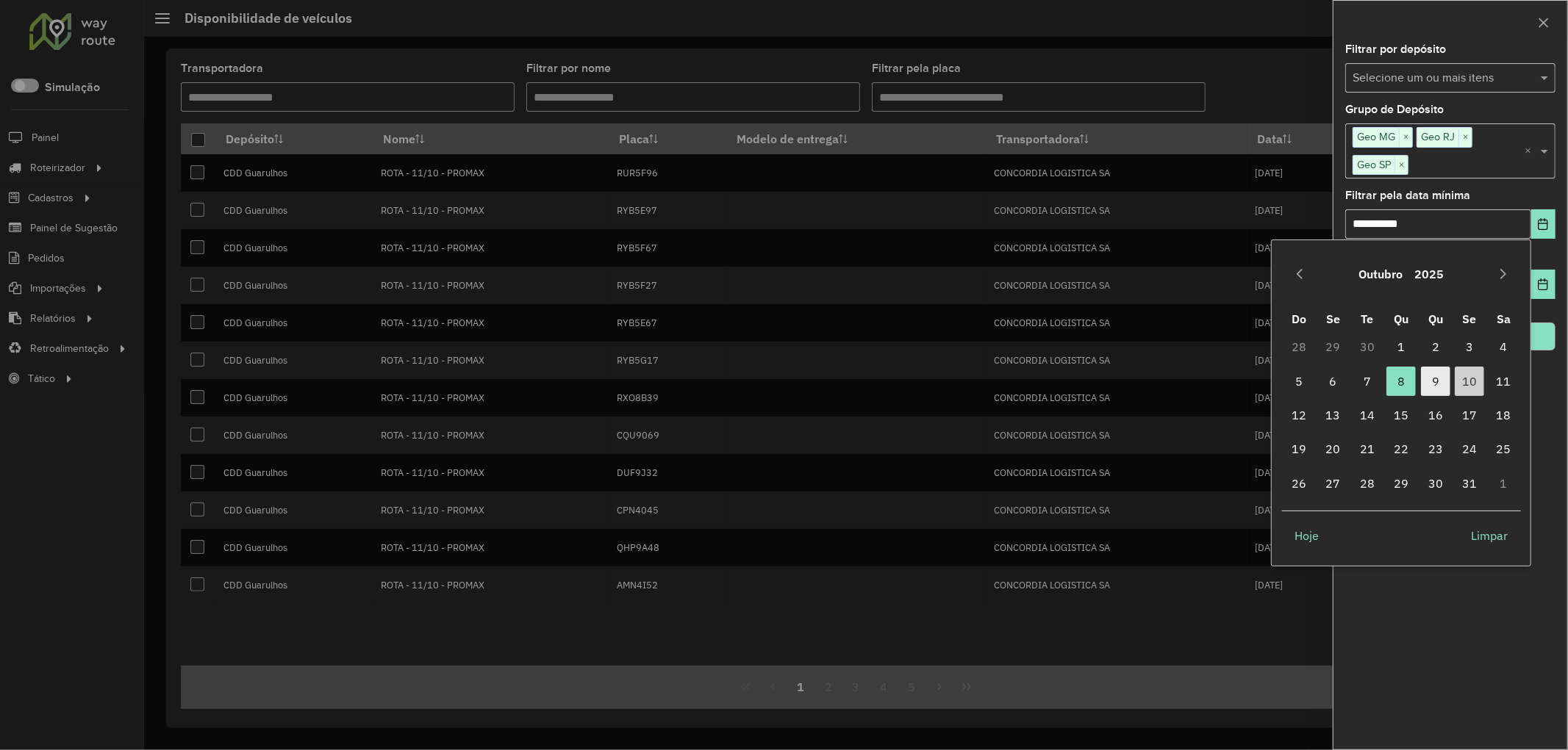
click at [1442, 387] on span "9" at bounding box center [1435, 381] width 29 height 29
type input "**********"
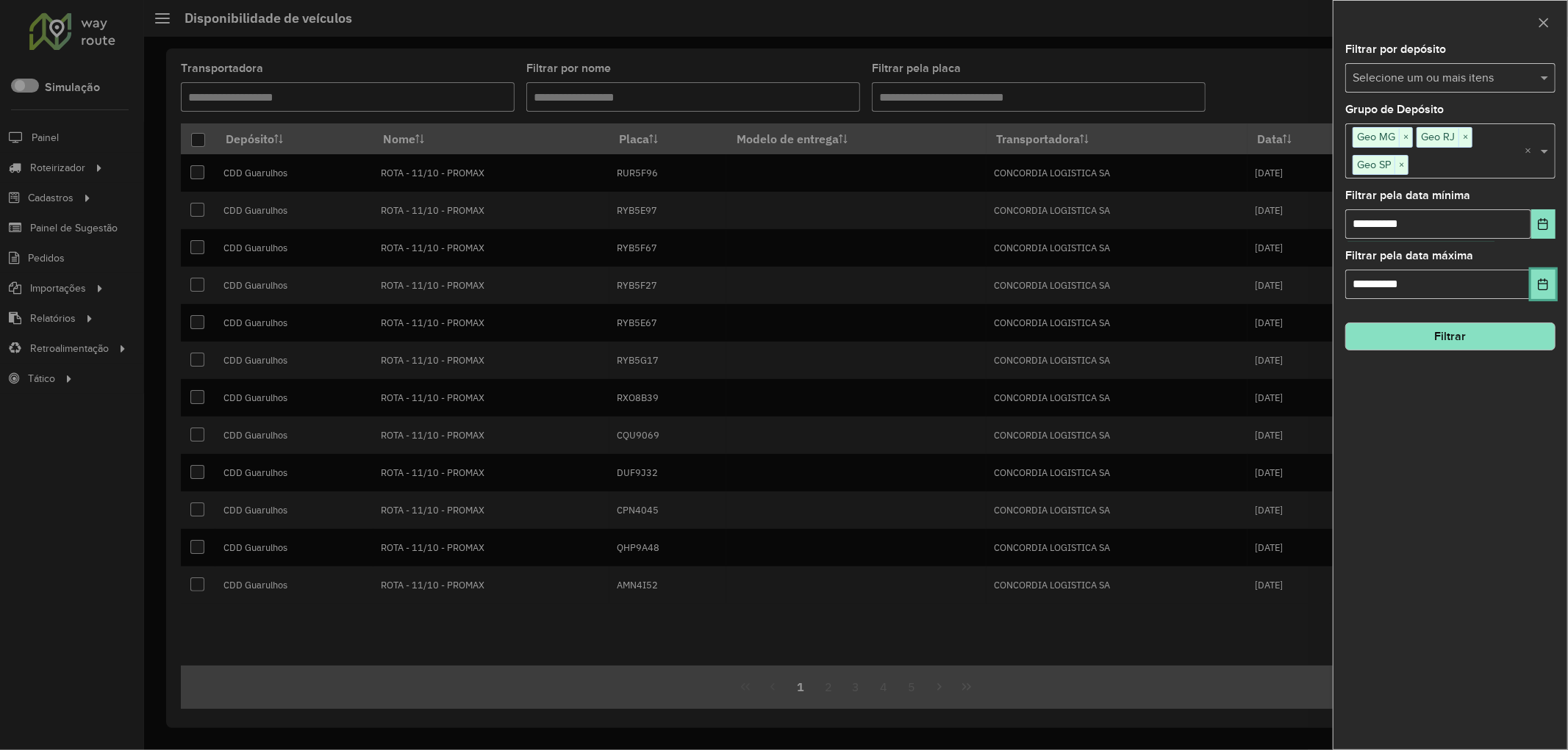
click at [1536, 290] on button "Choose Date" at bounding box center [1542, 284] width 24 height 29
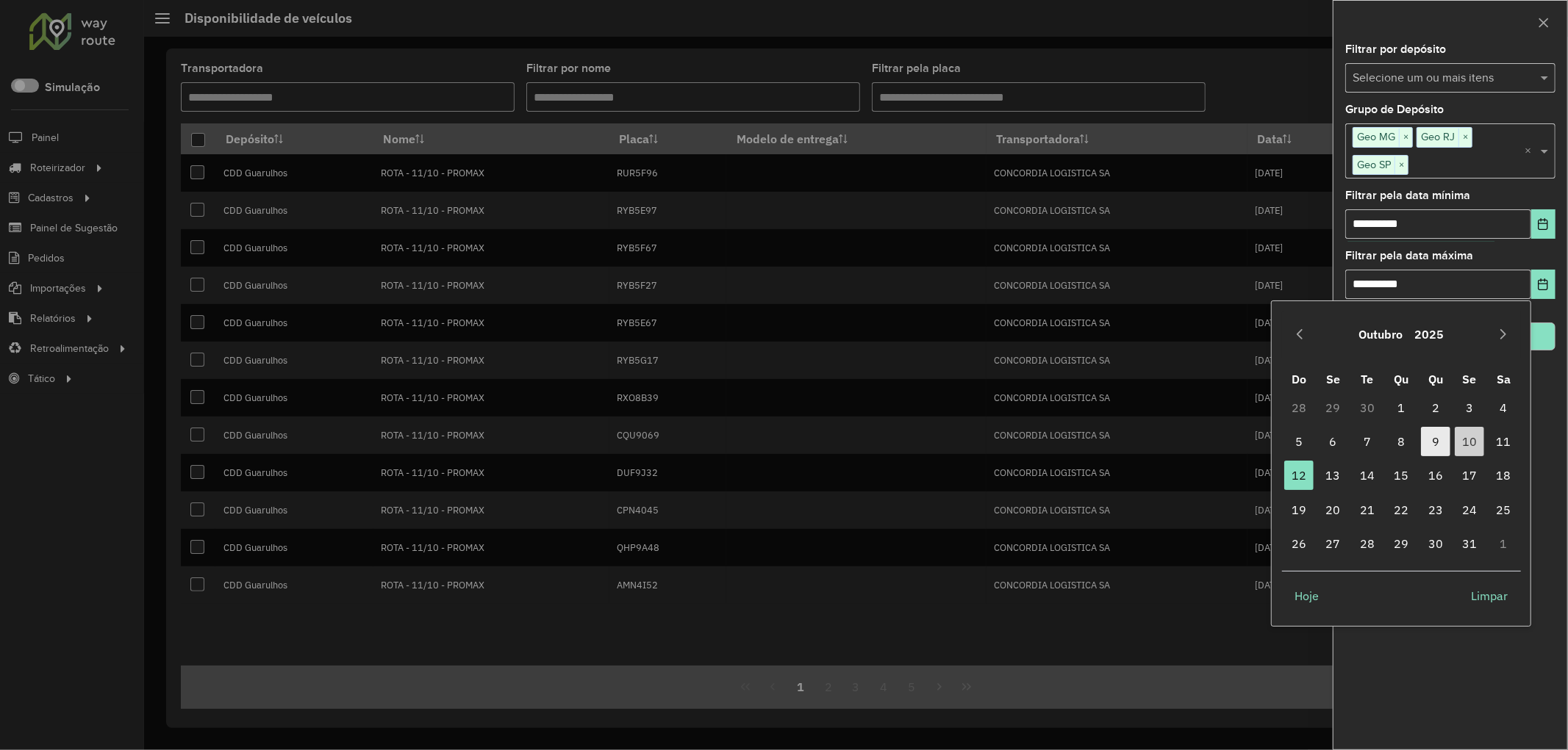
click at [1437, 443] on span "9" at bounding box center [1435, 441] width 29 height 29
type input "**********"
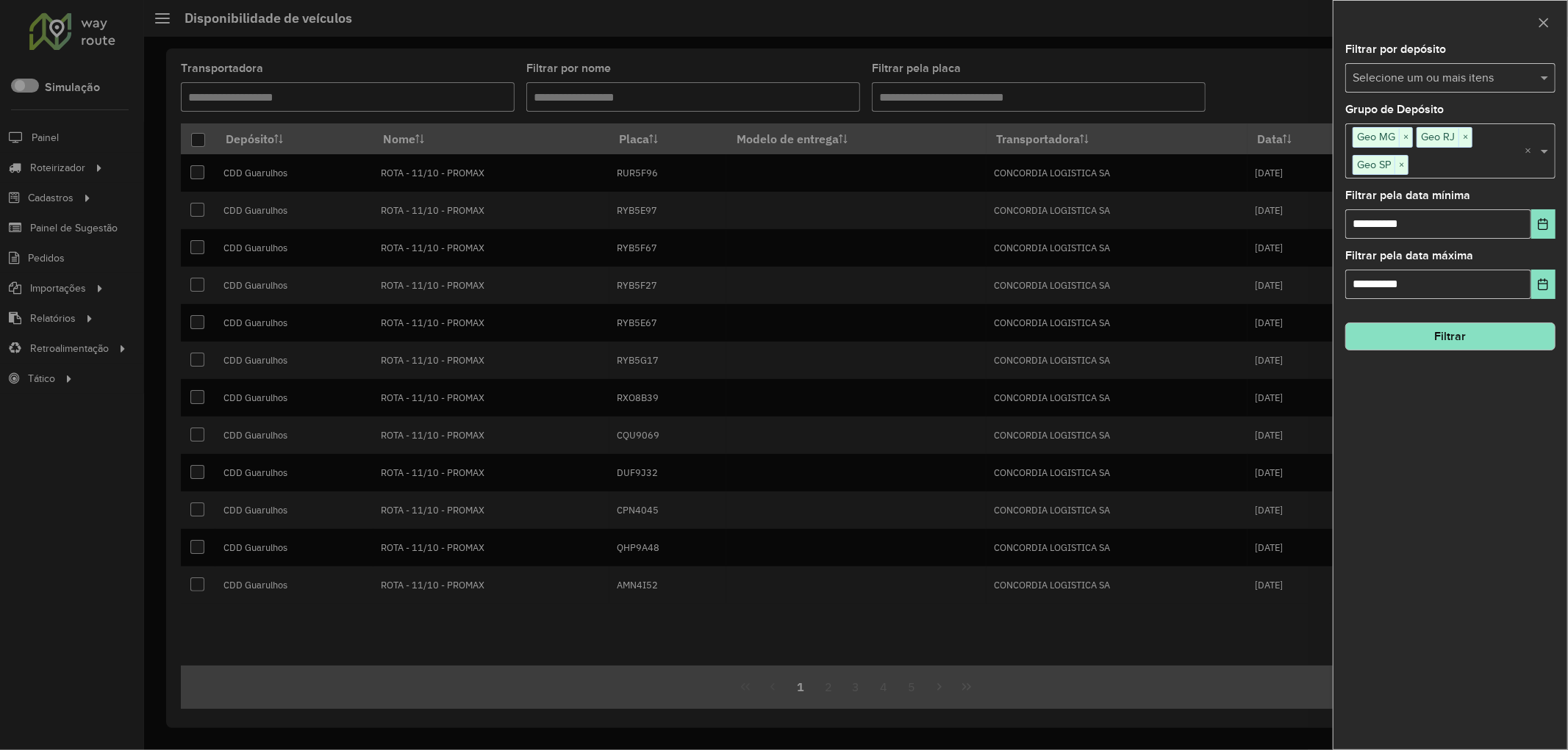
click at [1444, 348] on button "Filtrar" at bounding box center [1450, 337] width 210 height 28
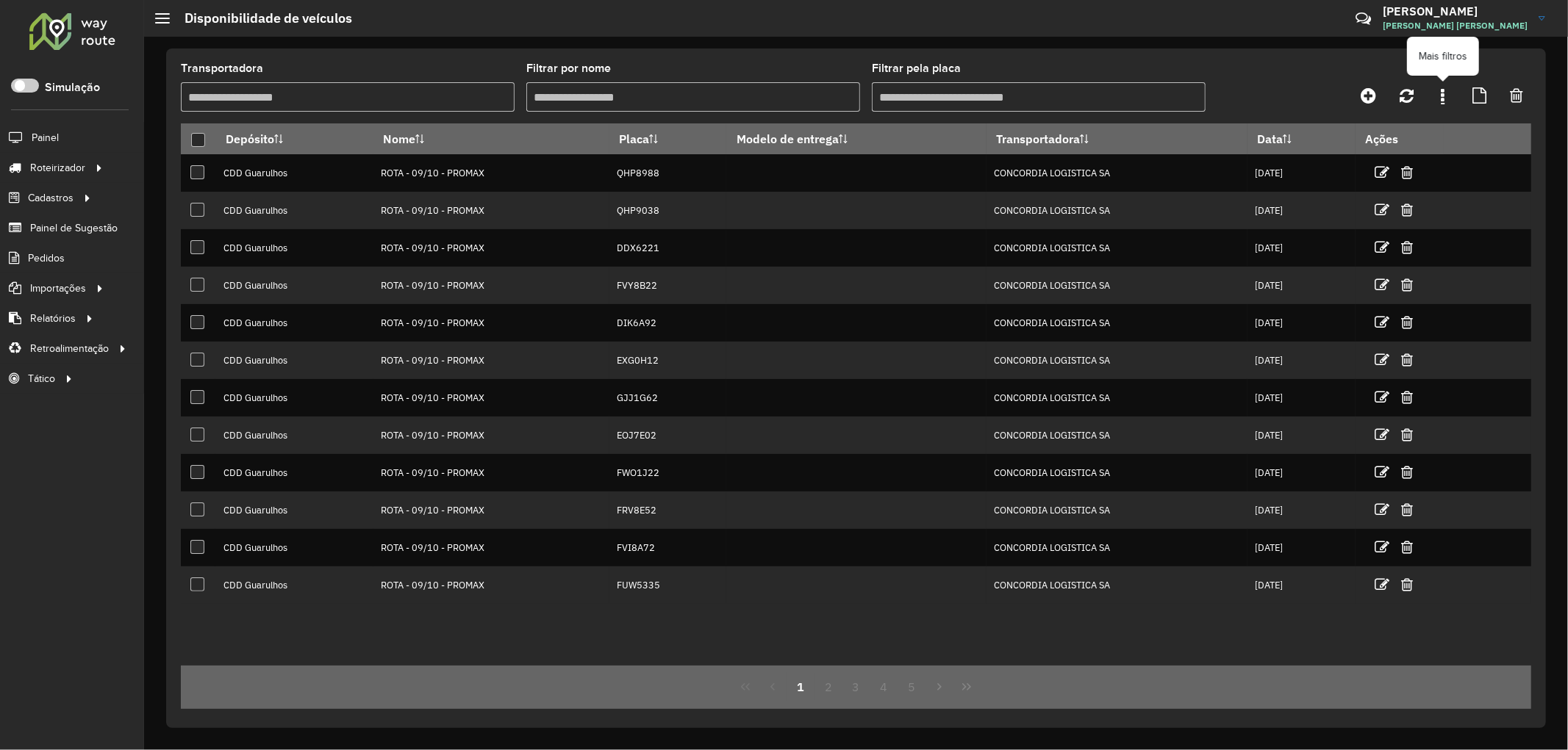
click at [1436, 94] on link at bounding box center [1442, 95] width 29 height 27
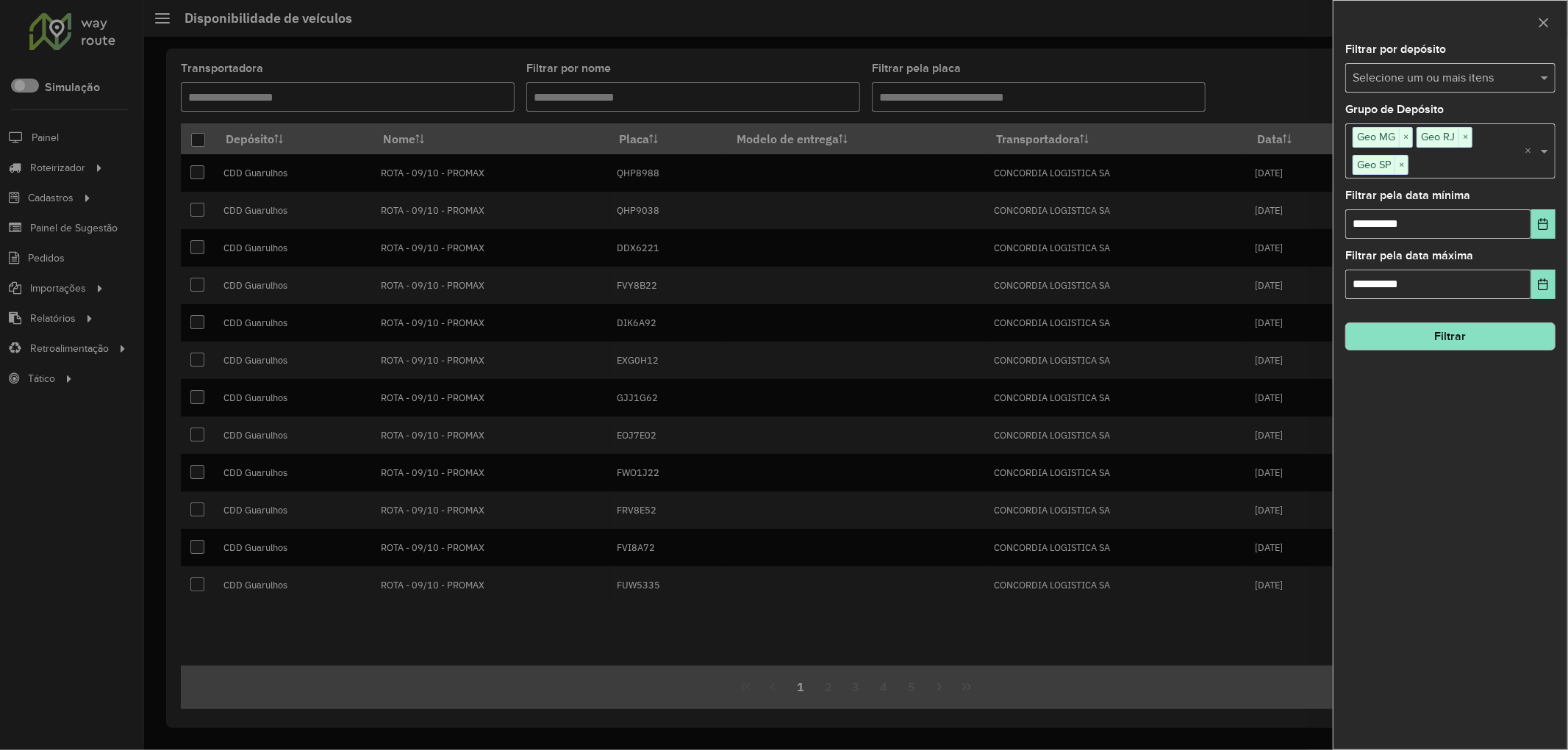
click at [1544, 244] on div "**********" at bounding box center [1450, 397] width 234 height 706
click at [1545, 239] on div "**********" at bounding box center [1450, 397] width 234 height 706
click at [1541, 223] on icon "Choose Date" at bounding box center [1542, 223] width 11 height 11
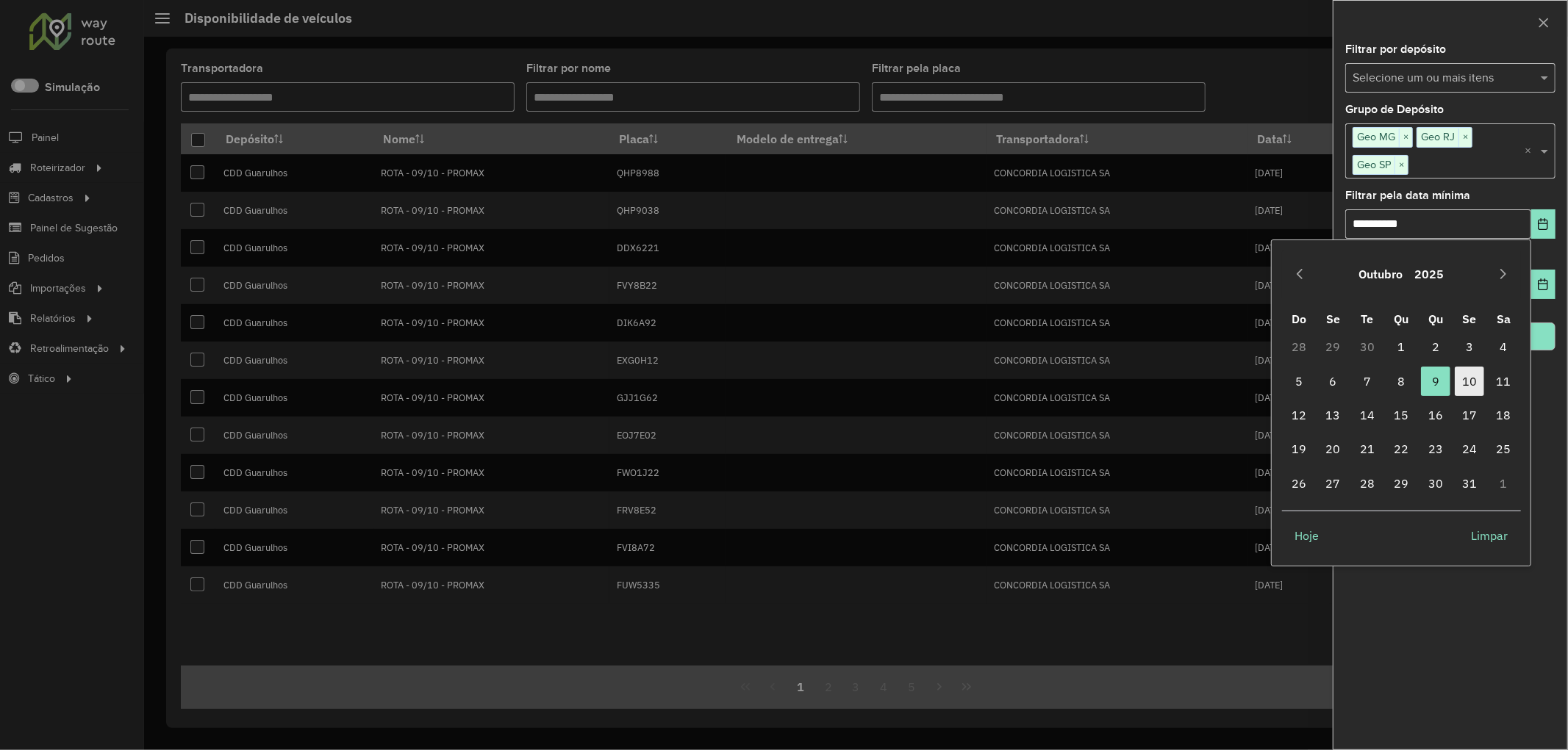
click at [1473, 378] on span "10" at bounding box center [1468, 381] width 29 height 29
type input "**********"
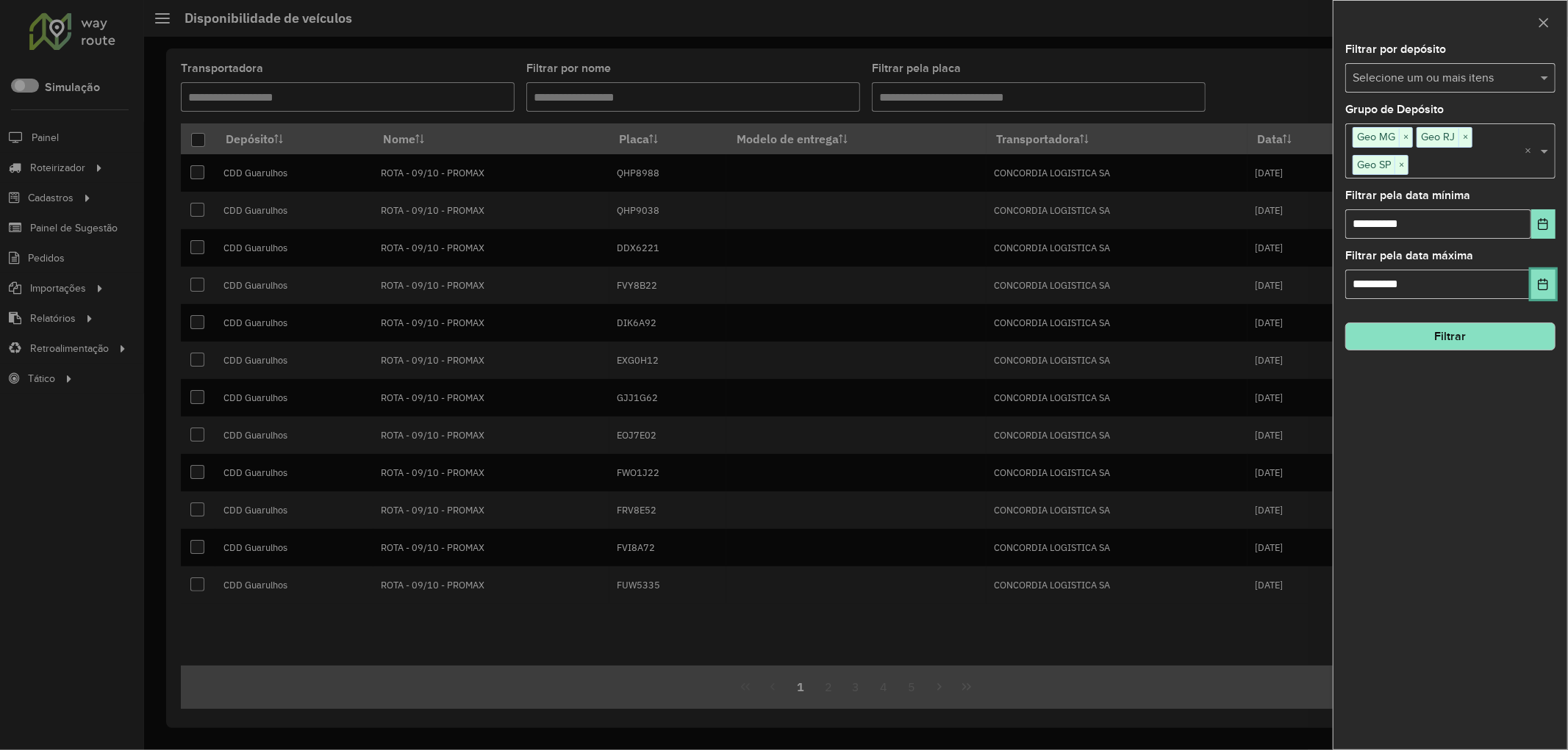
click at [1541, 290] on icon "Choose Date" at bounding box center [1542, 284] width 11 height 11
click at [1541, 468] on div "**********" at bounding box center [1450, 397] width 234 height 706
click at [1501, 349] on button "Filtrar" at bounding box center [1450, 337] width 210 height 28
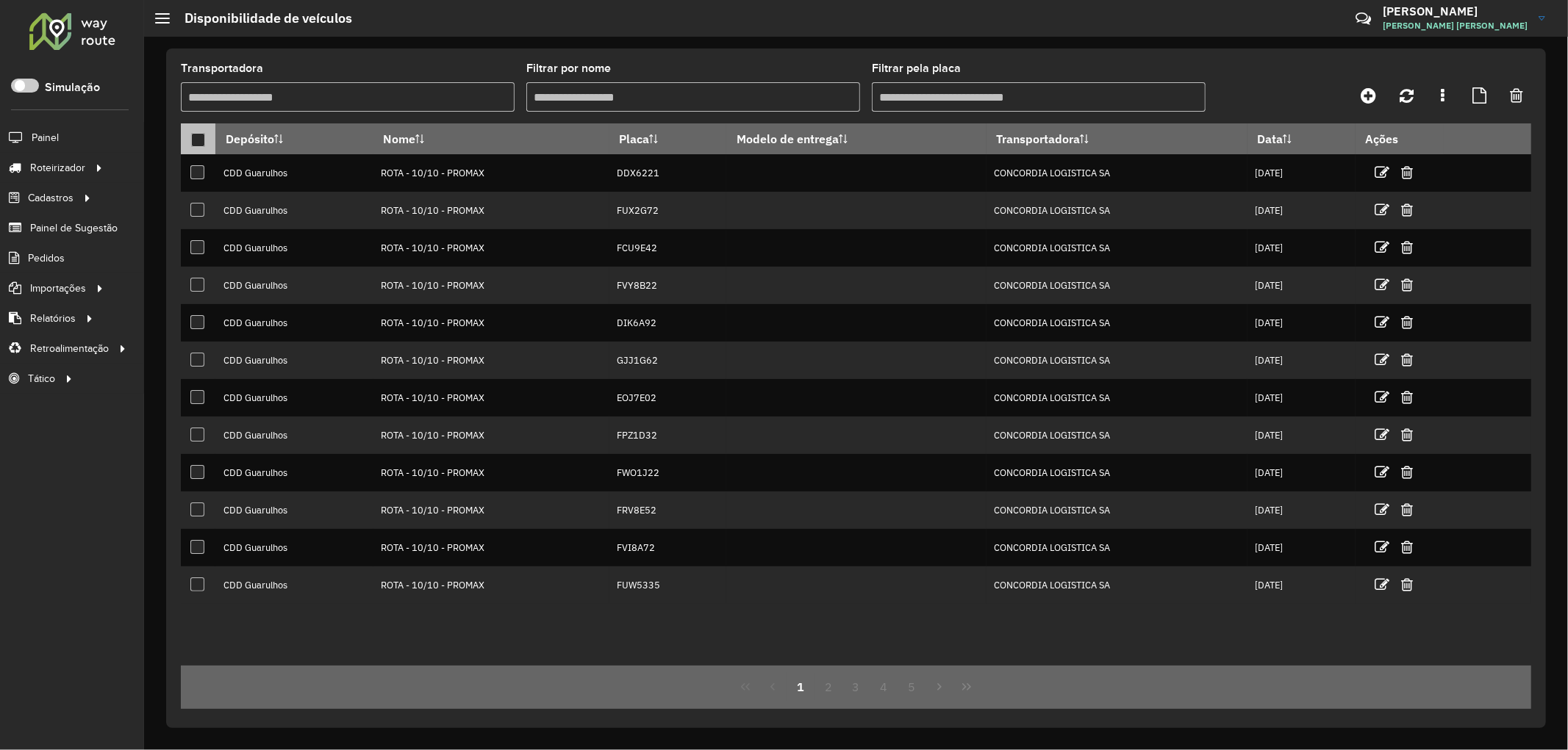
click at [200, 140] on div at bounding box center [198, 140] width 14 height 14
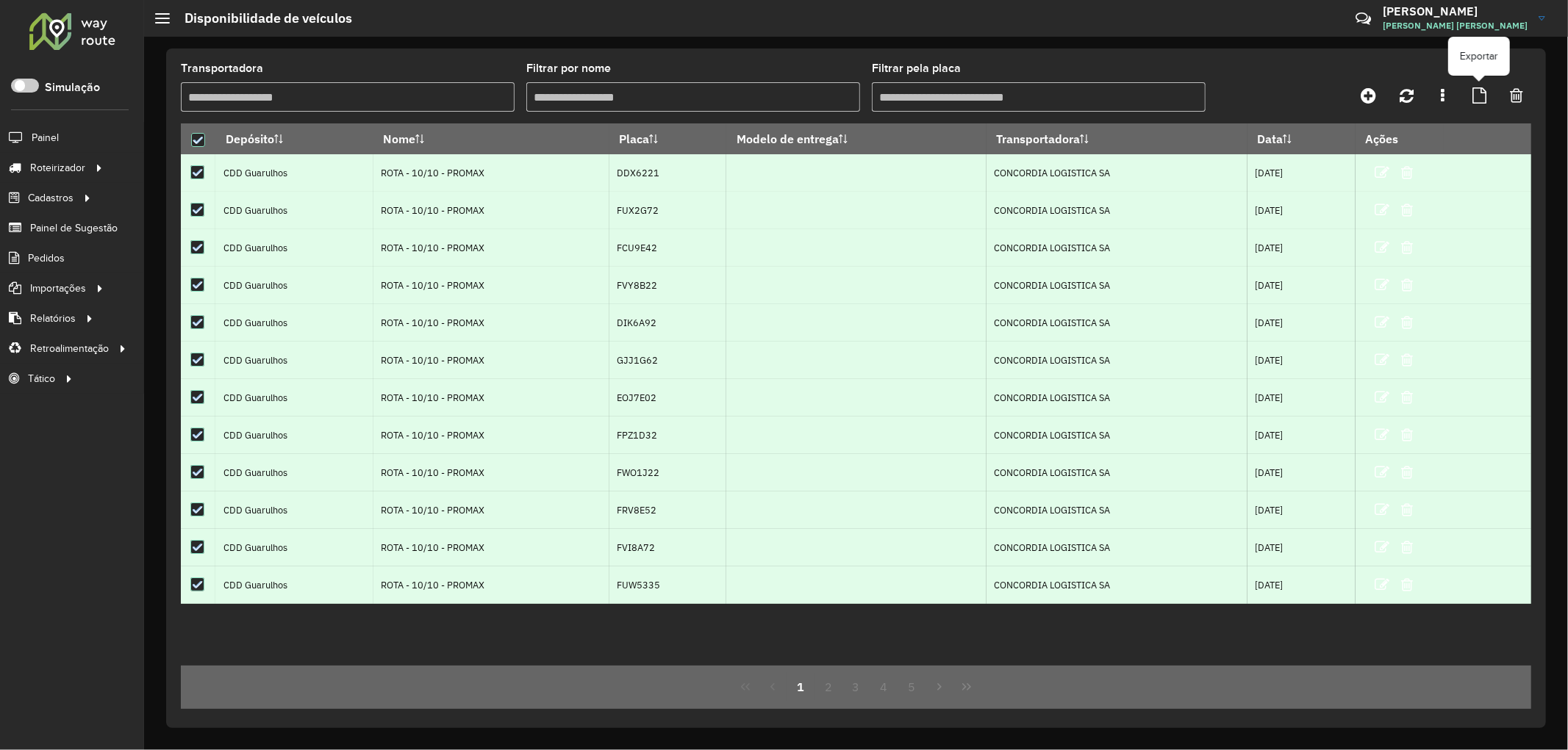
click at [1474, 98] on icon at bounding box center [1479, 95] width 14 height 16
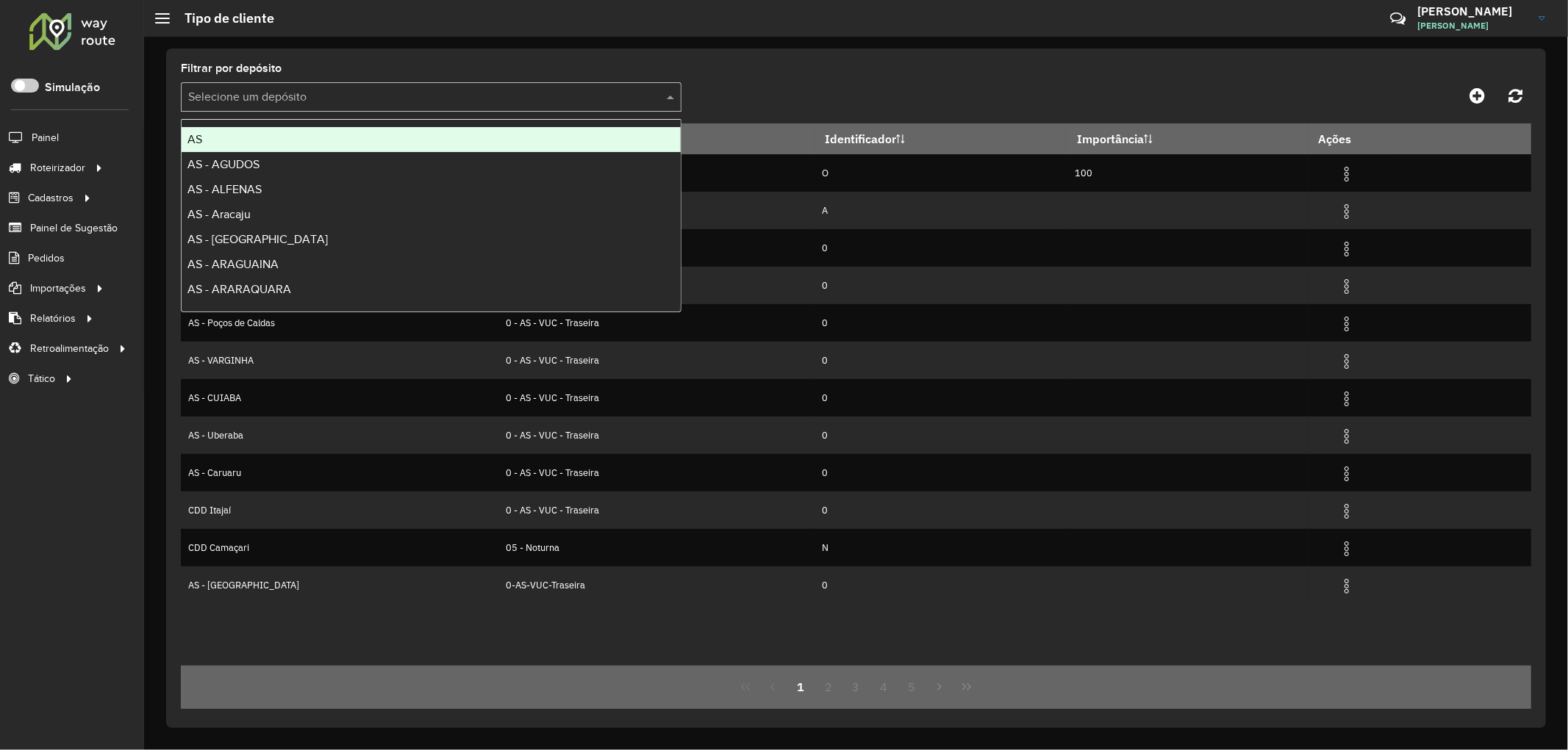
click at [359, 94] on input "text" at bounding box center [416, 98] width 457 height 18
type input "***"
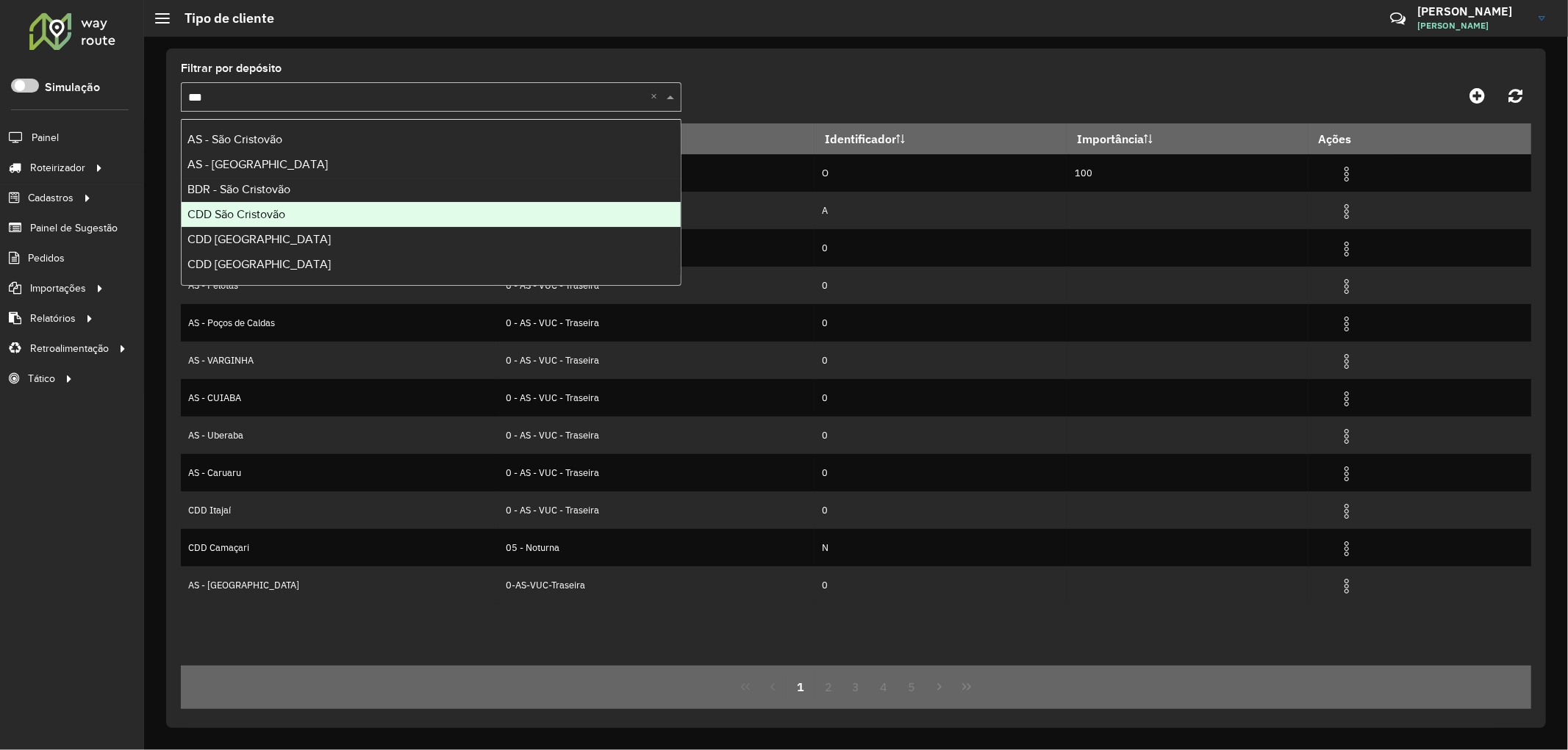
click at [299, 213] on div "CDD São Cristovão" at bounding box center [430, 215] width 499 height 25
